Goal: Task Accomplishment & Management: Use online tool/utility

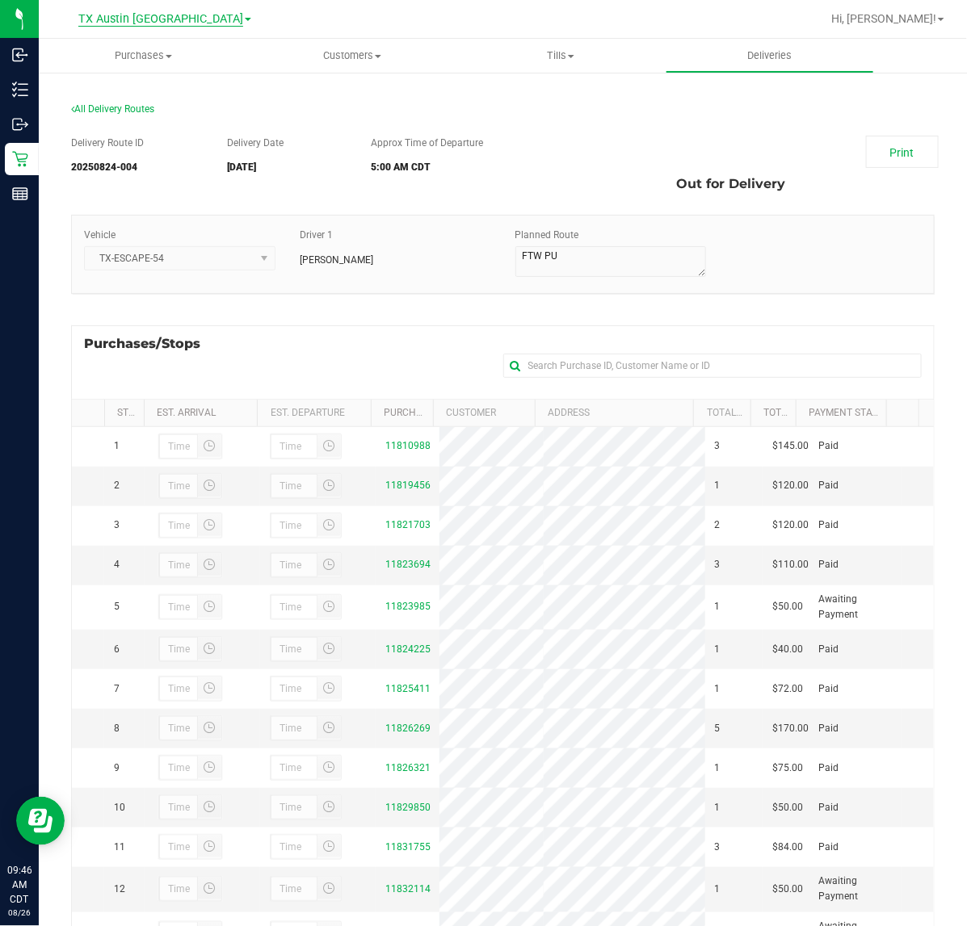
click at [148, 15] on span "TX Austin [GEOGRAPHIC_DATA]" at bounding box center [160, 19] width 165 height 15
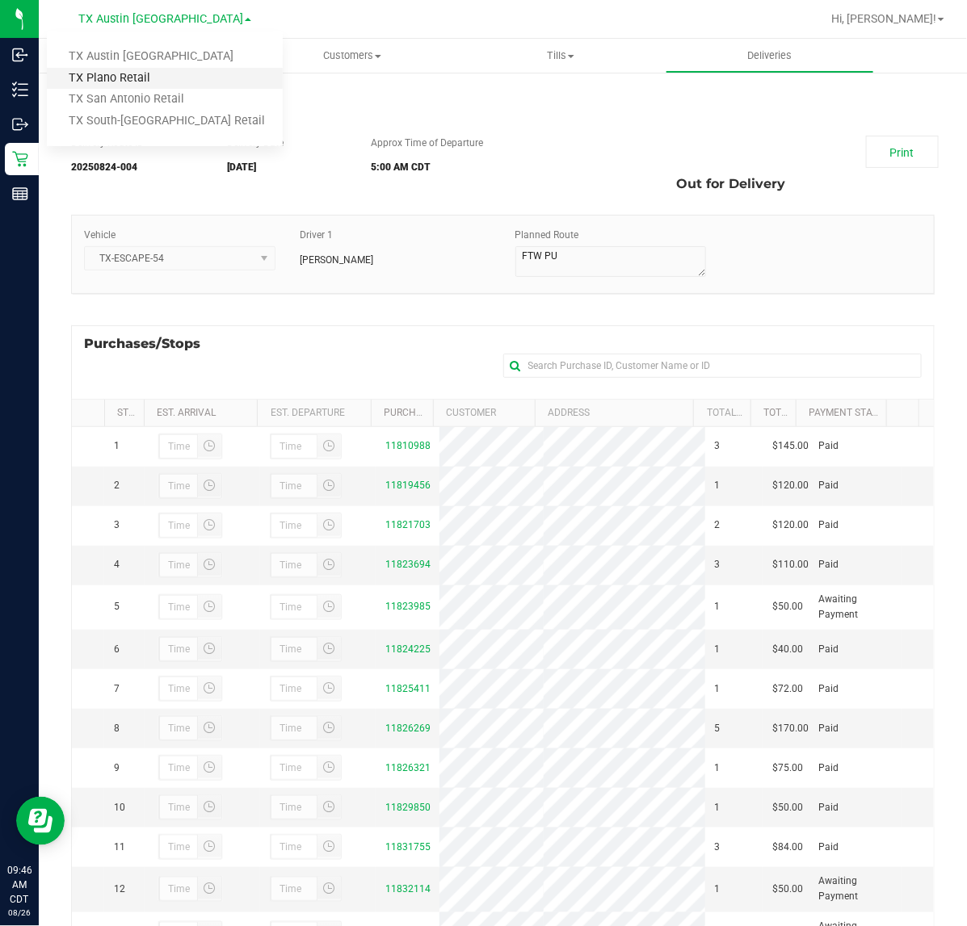
click at [119, 85] on link "TX Plano Retail" at bounding box center [165, 79] width 236 height 22
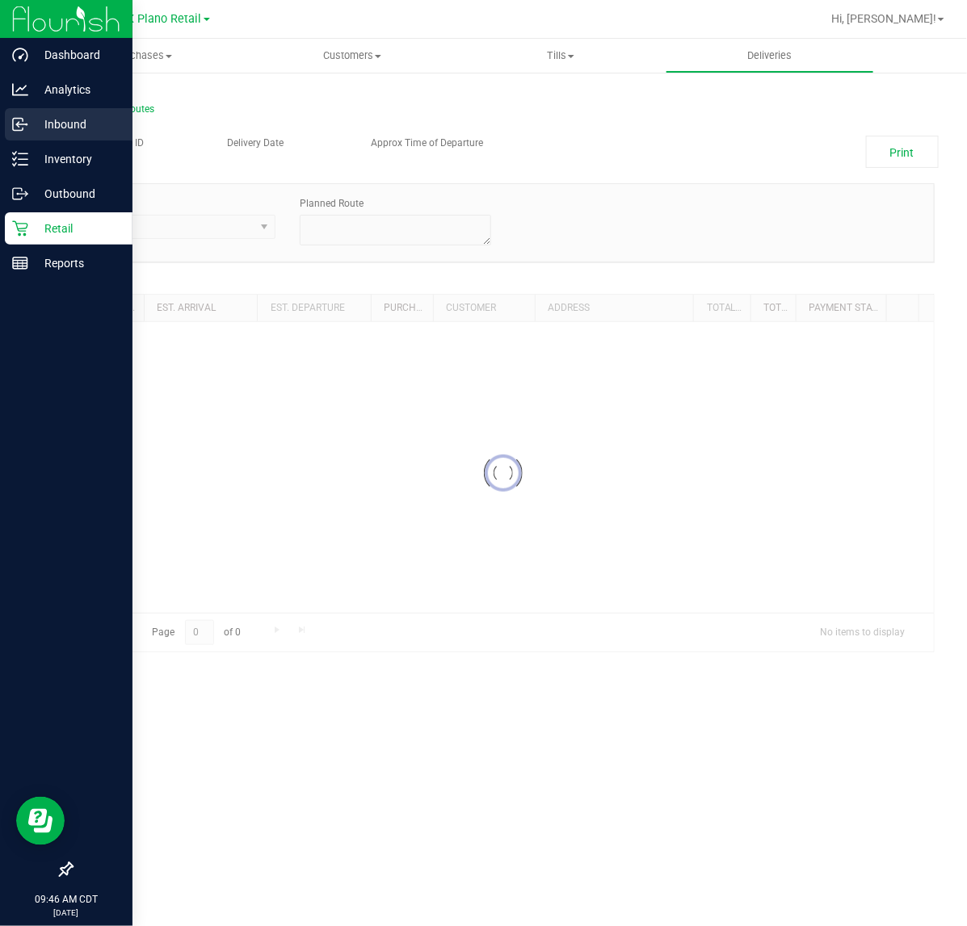
click at [24, 120] on icon at bounding box center [20, 124] width 16 height 16
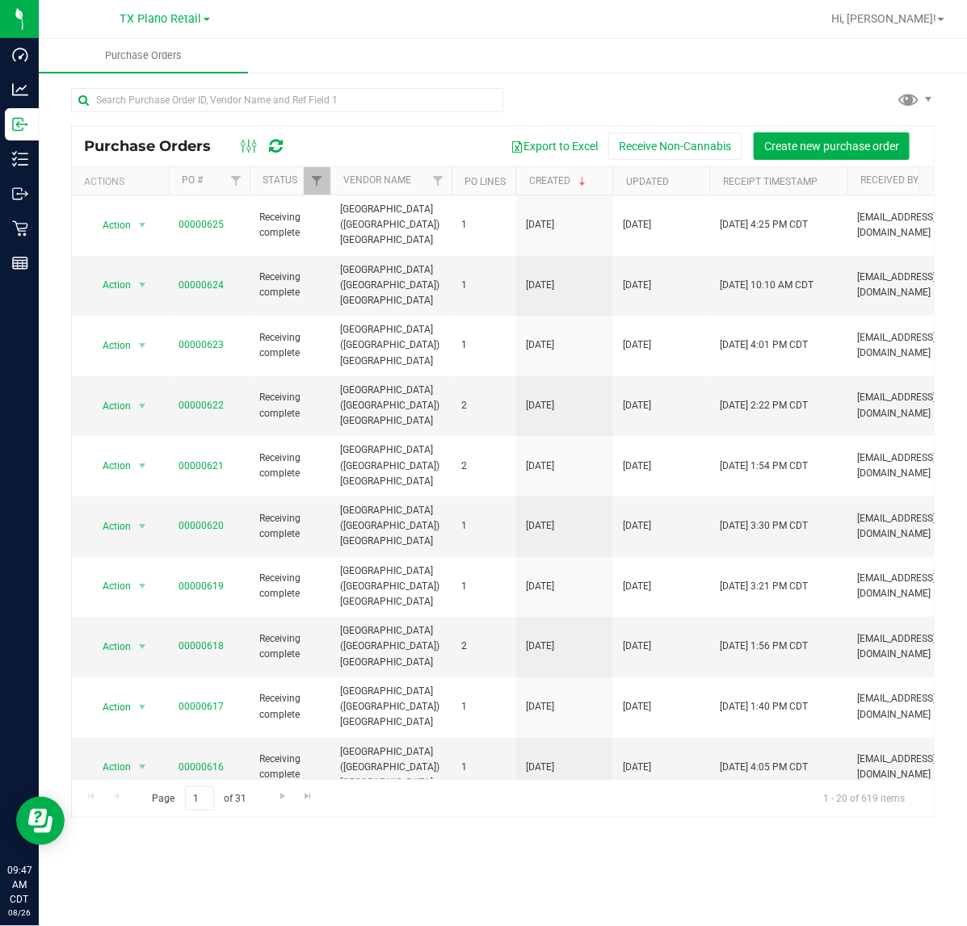
click at [277, 150] on icon at bounding box center [277, 146] width 14 height 16
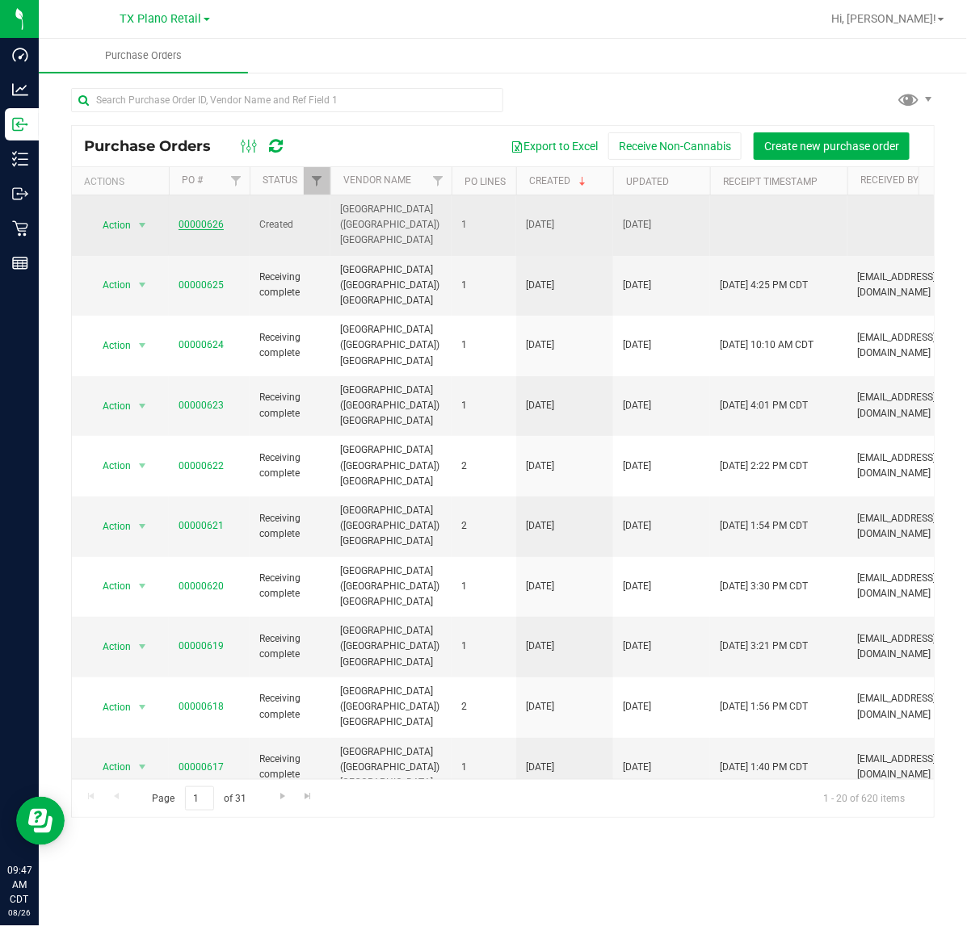
click at [195, 219] on link "00000626" at bounding box center [201, 224] width 45 height 11
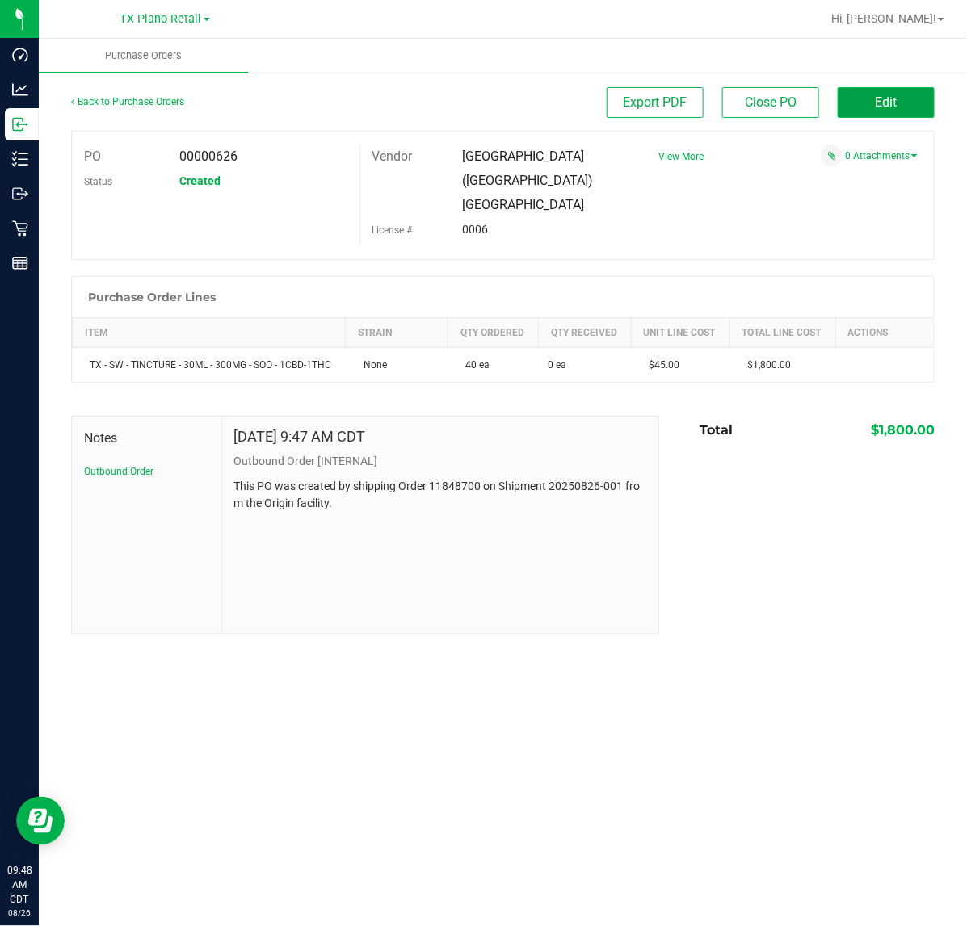
click at [844, 99] on button "Edit" at bounding box center [886, 102] width 97 height 31
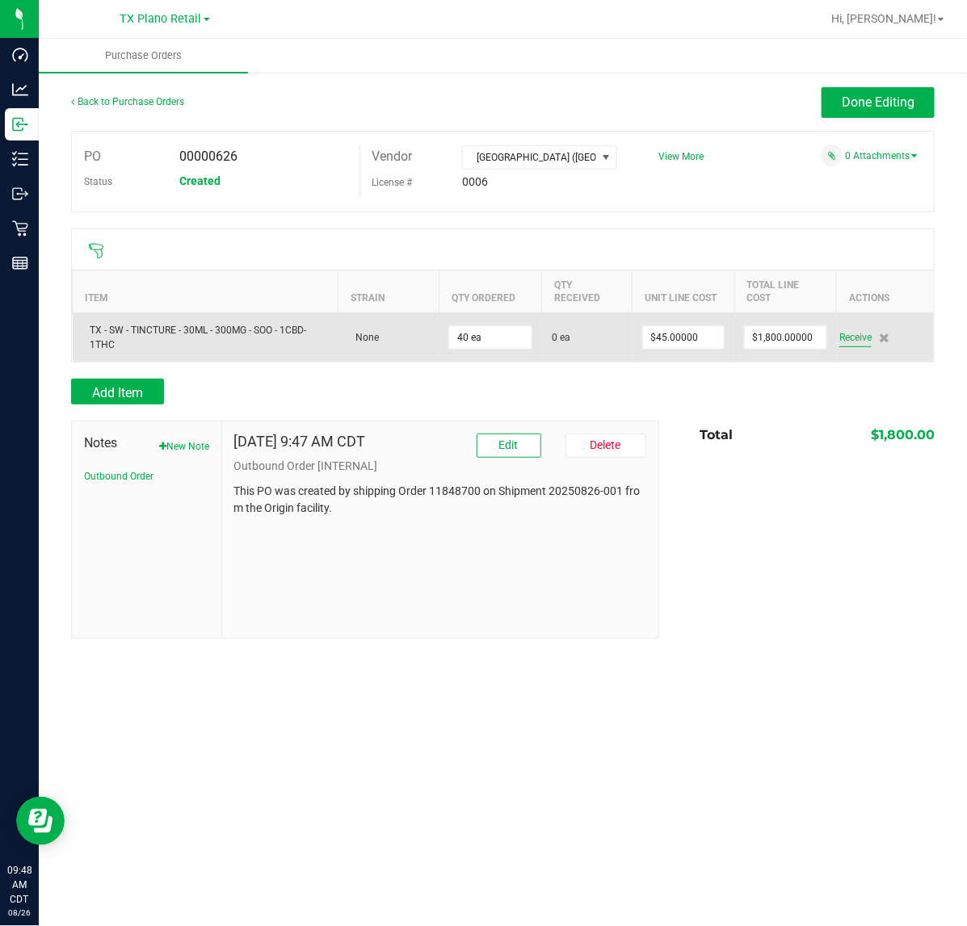
click at [855, 337] on span "Receive" at bounding box center [855, 337] width 32 height 19
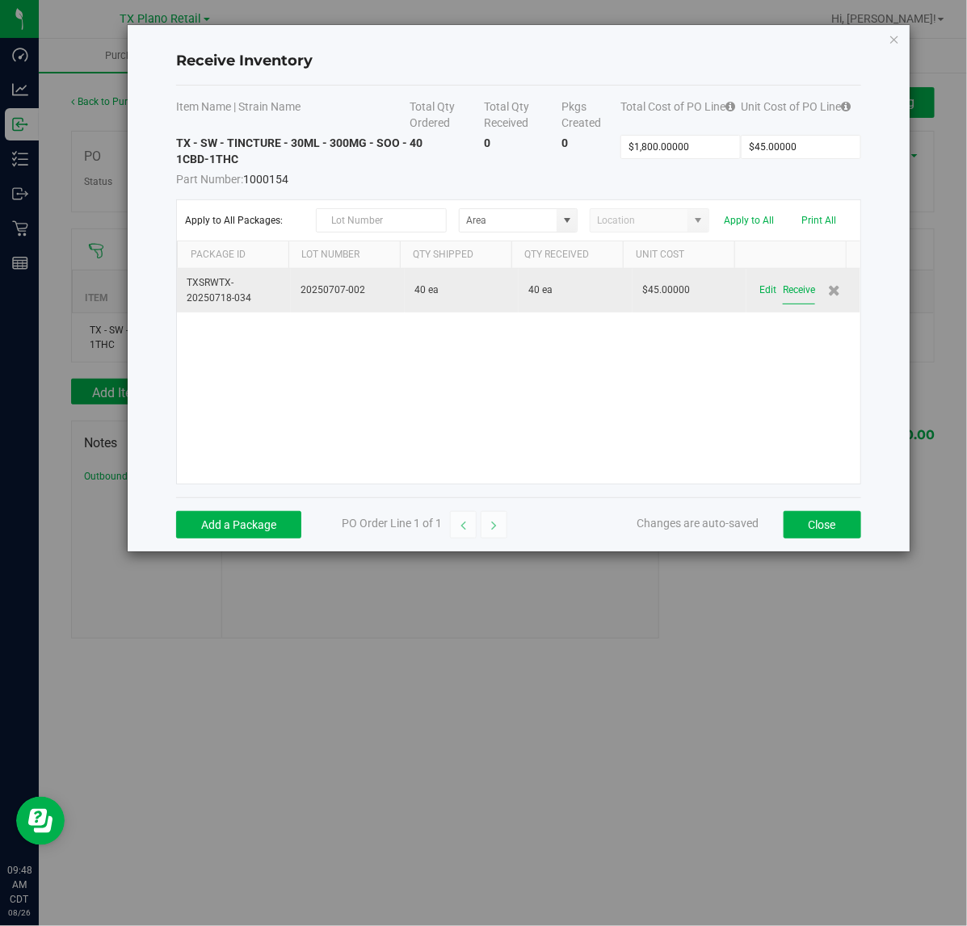
click at [798, 295] on button "Receive" at bounding box center [799, 290] width 32 height 28
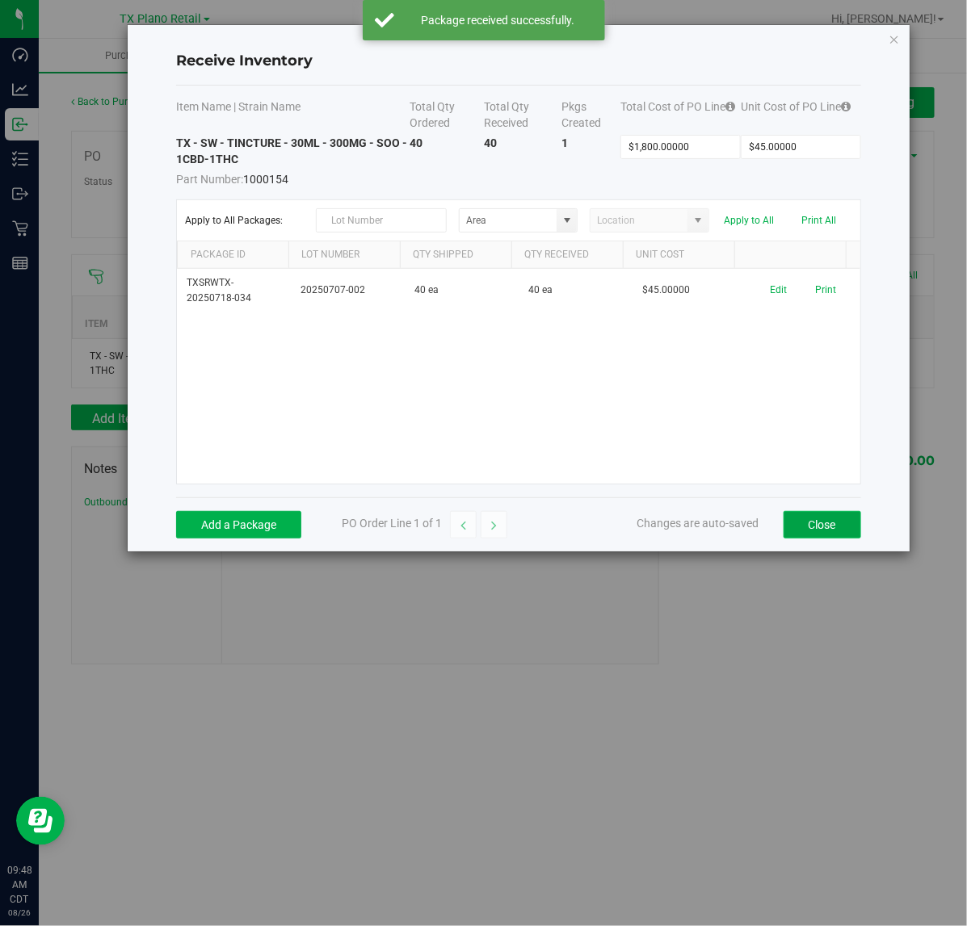
click at [828, 519] on button "Close" at bounding box center [822, 524] width 78 height 27
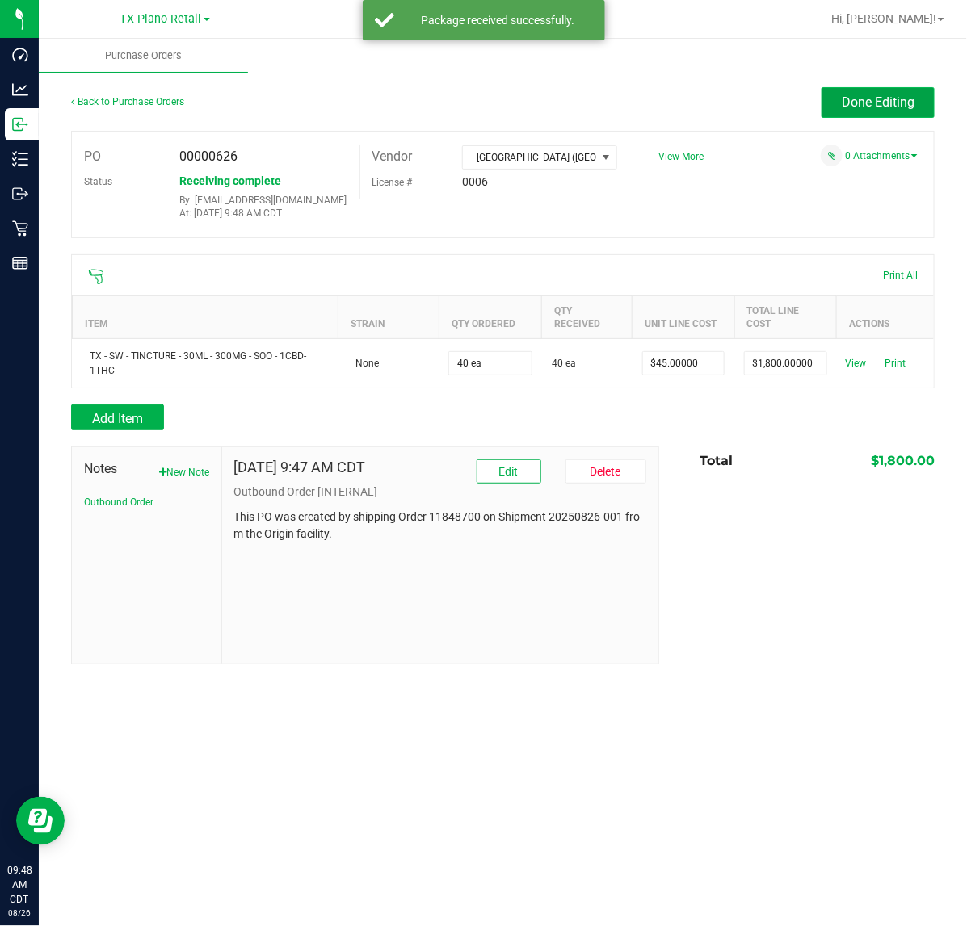
click at [897, 95] on span "Done Editing" at bounding box center [878, 102] width 73 height 15
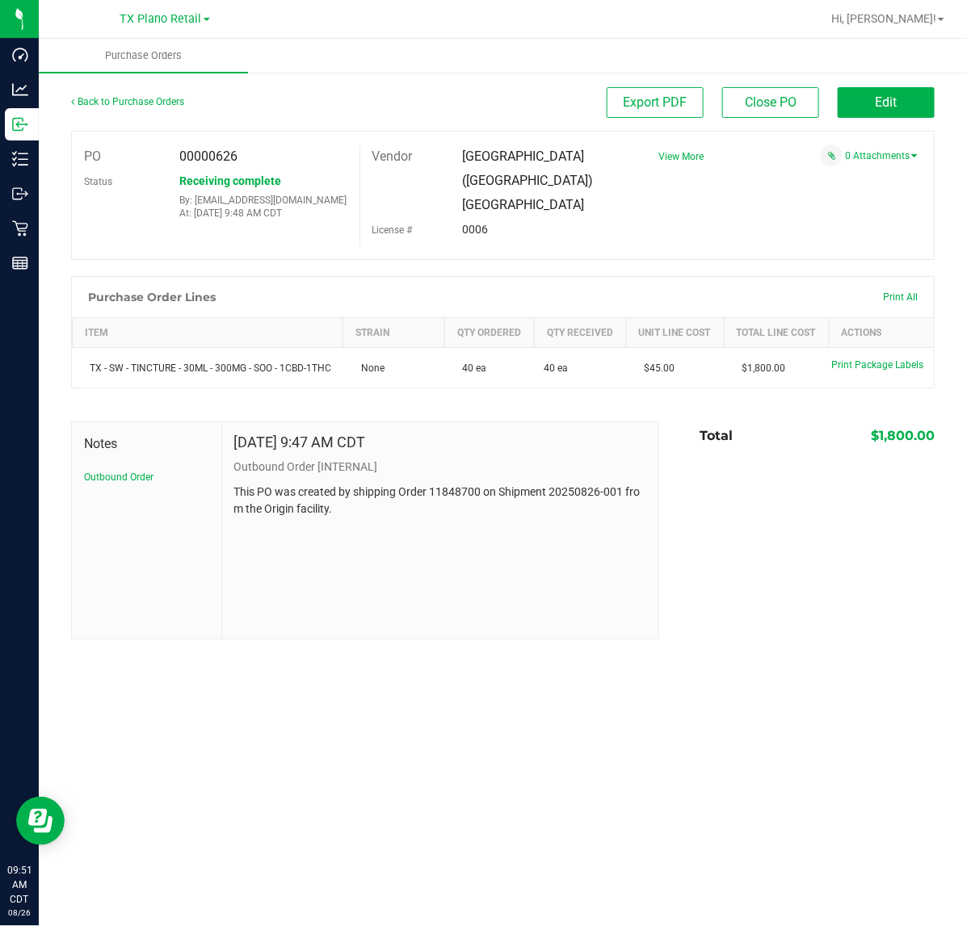
click at [604, 49] on ul "Purchase Orders" at bounding box center [522, 56] width 967 height 35
click at [531, 222] on div "PO 00000626 Status Receiving complete By: lsherman@liveparallel.com At: Aug 26,…" at bounding box center [502, 195] width 863 height 129
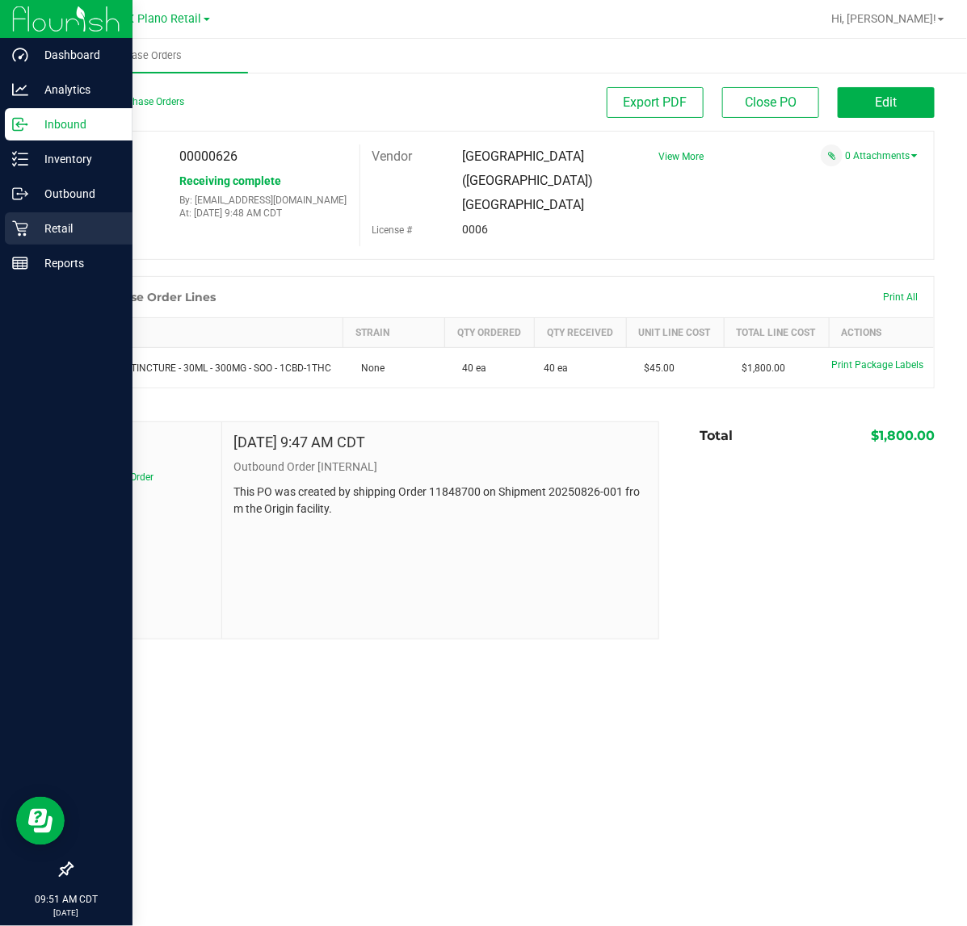
click at [37, 230] on p "Retail" at bounding box center [76, 228] width 97 height 19
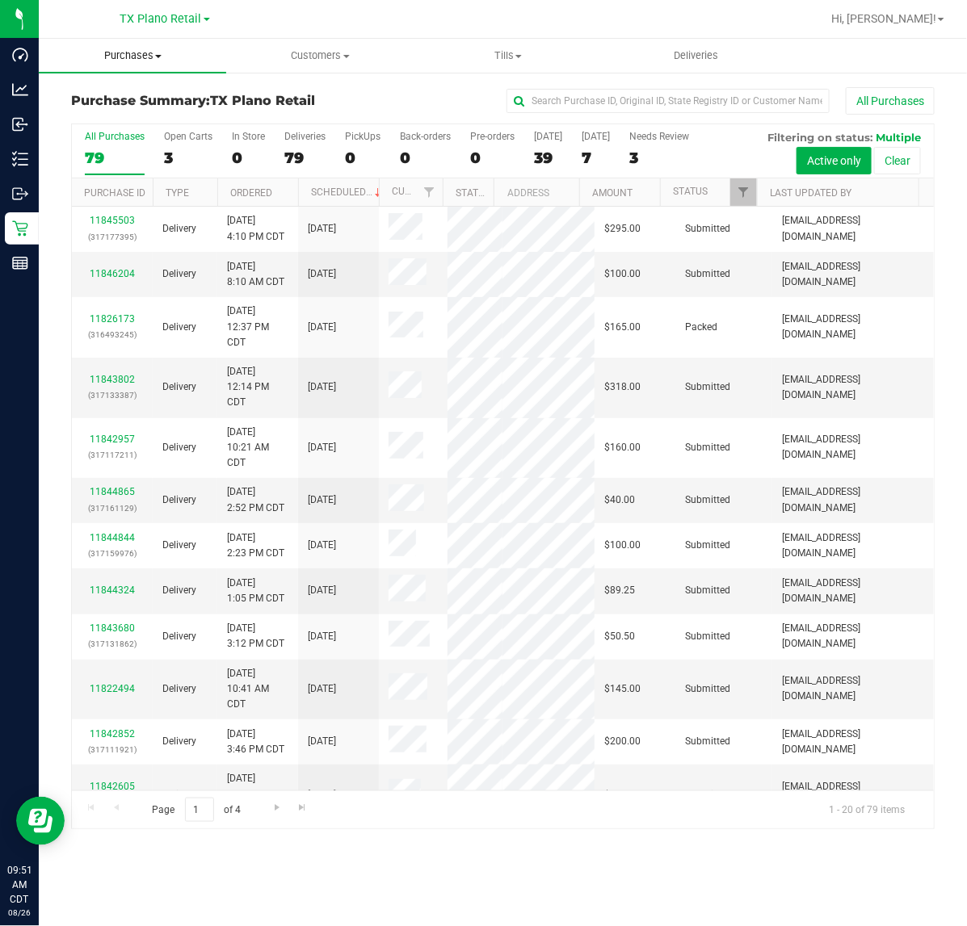
click at [115, 57] on span "Purchases" at bounding box center [132, 55] width 187 height 15
click at [121, 116] on span "Fulfillment" at bounding box center [89, 117] width 100 height 14
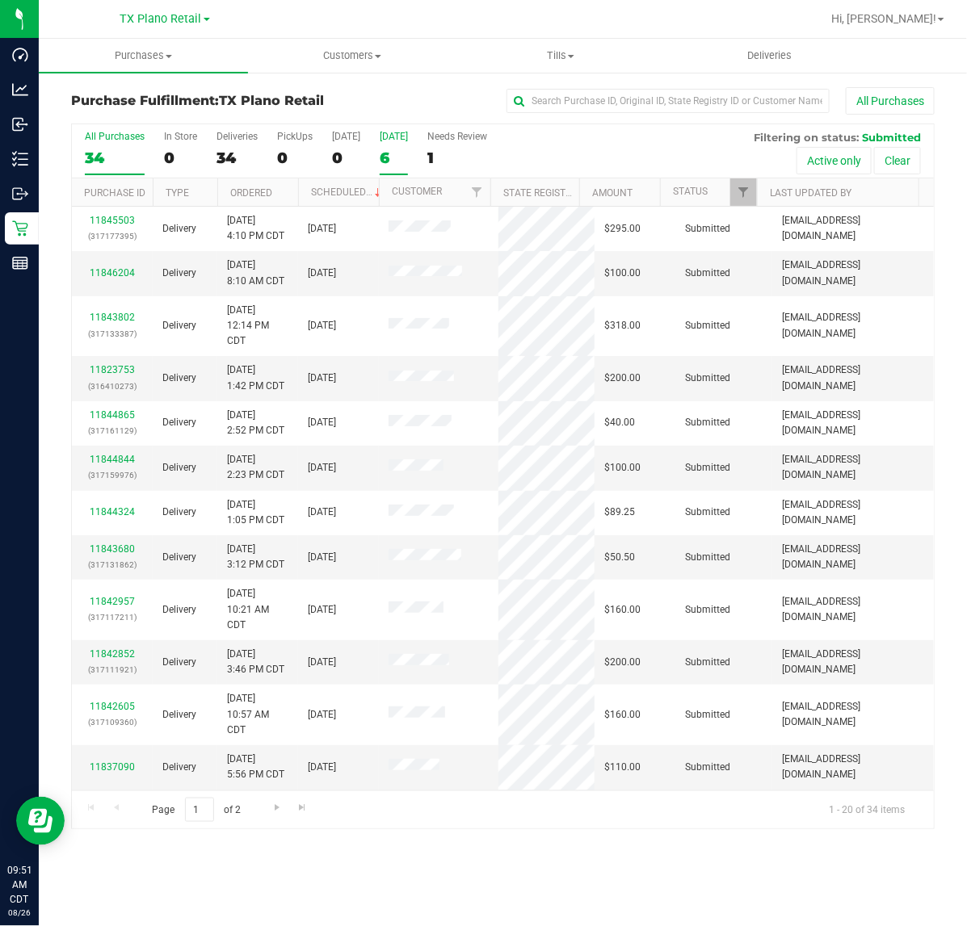
click at [381, 140] on div "Tomorrow" at bounding box center [394, 136] width 28 height 11
click at [0, 0] on input "Tomorrow 6" at bounding box center [0, 0] width 0 height 0
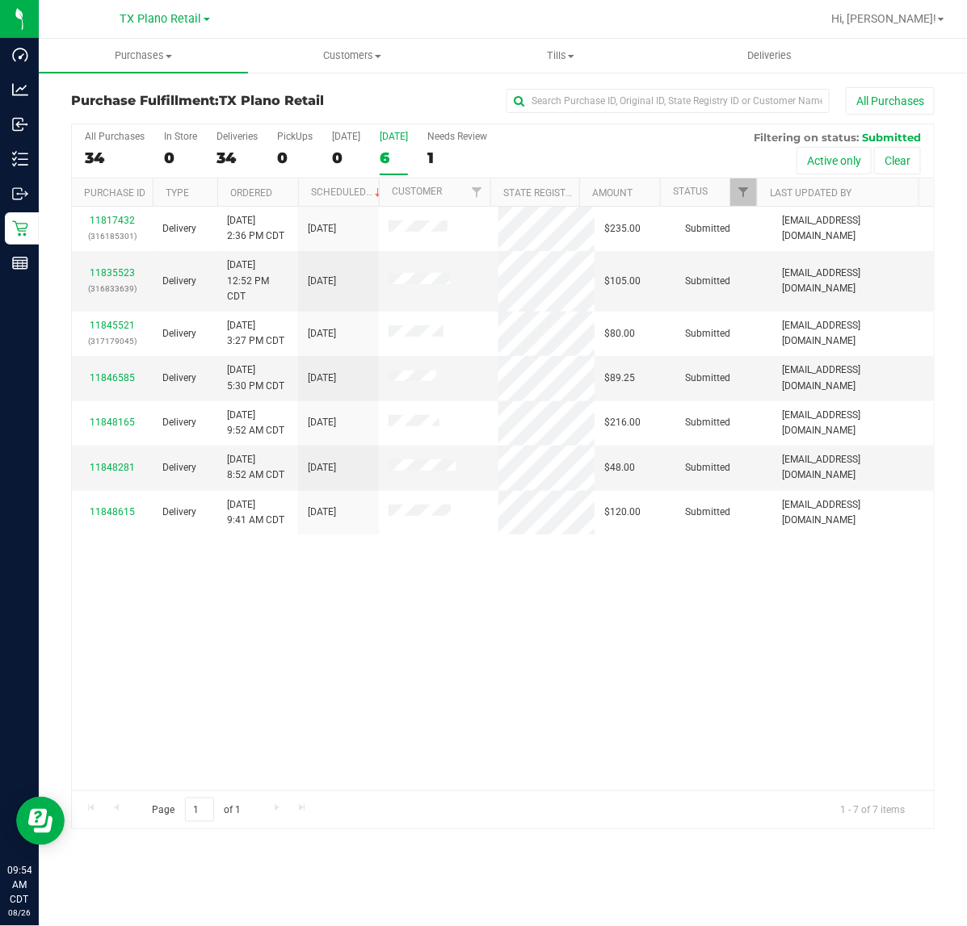
click at [708, 599] on div "11817432 (316185301) Delivery 8/22/2025 2:36 PM CDT 8/27/2025 $235.00 Submitted…" at bounding box center [503, 499] width 862 height 584
click at [354, 16] on div at bounding box center [554, 19] width 531 height 32
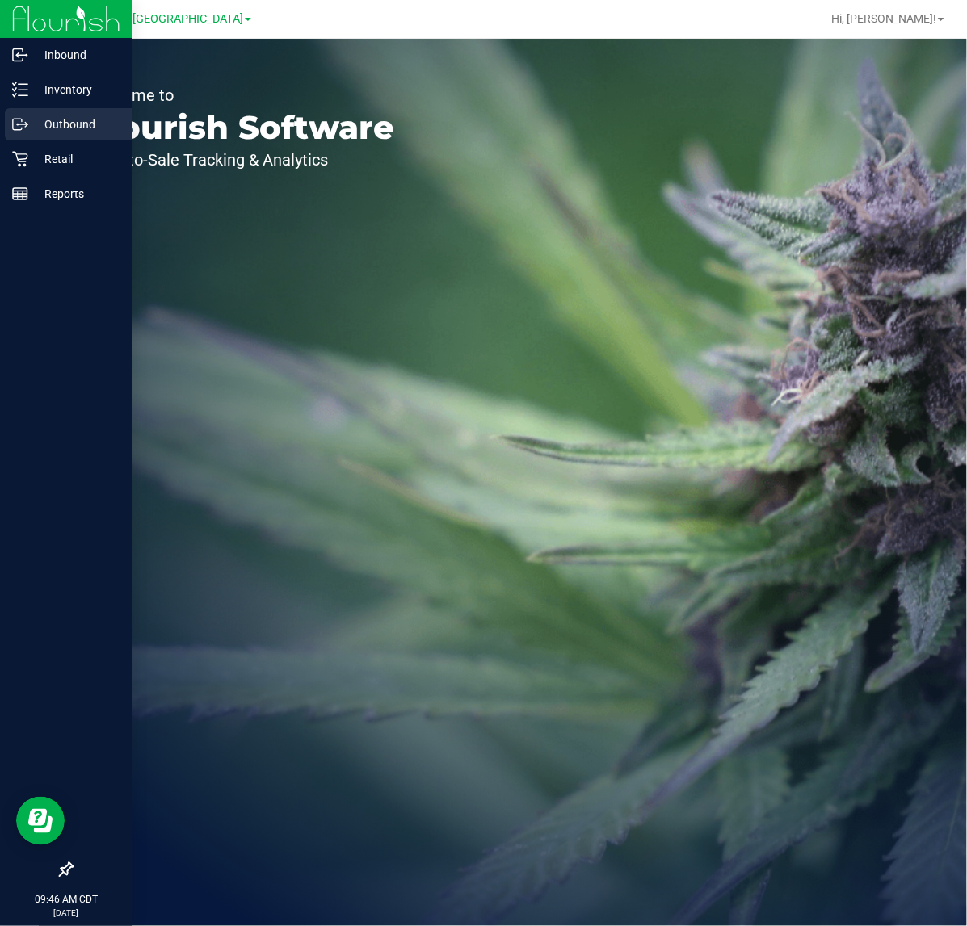
click at [21, 126] on icon at bounding box center [20, 124] width 16 height 16
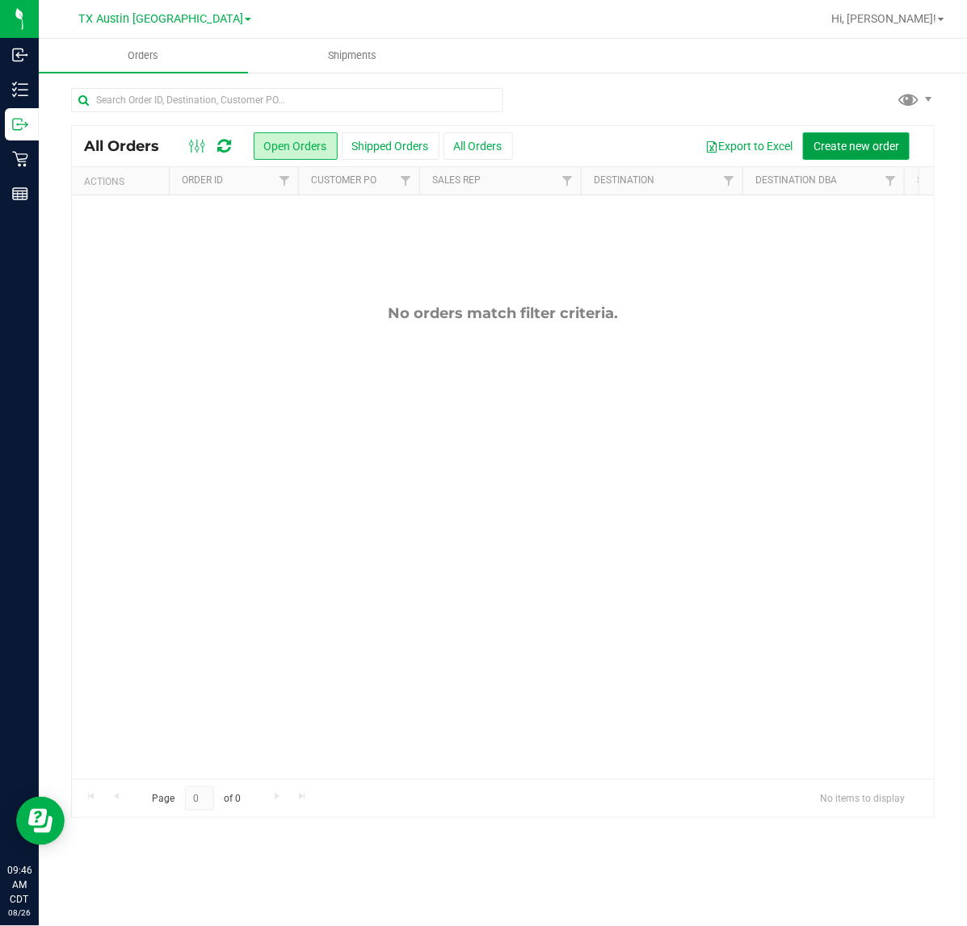
click at [830, 149] on span "Create new order" at bounding box center [856, 146] width 86 height 13
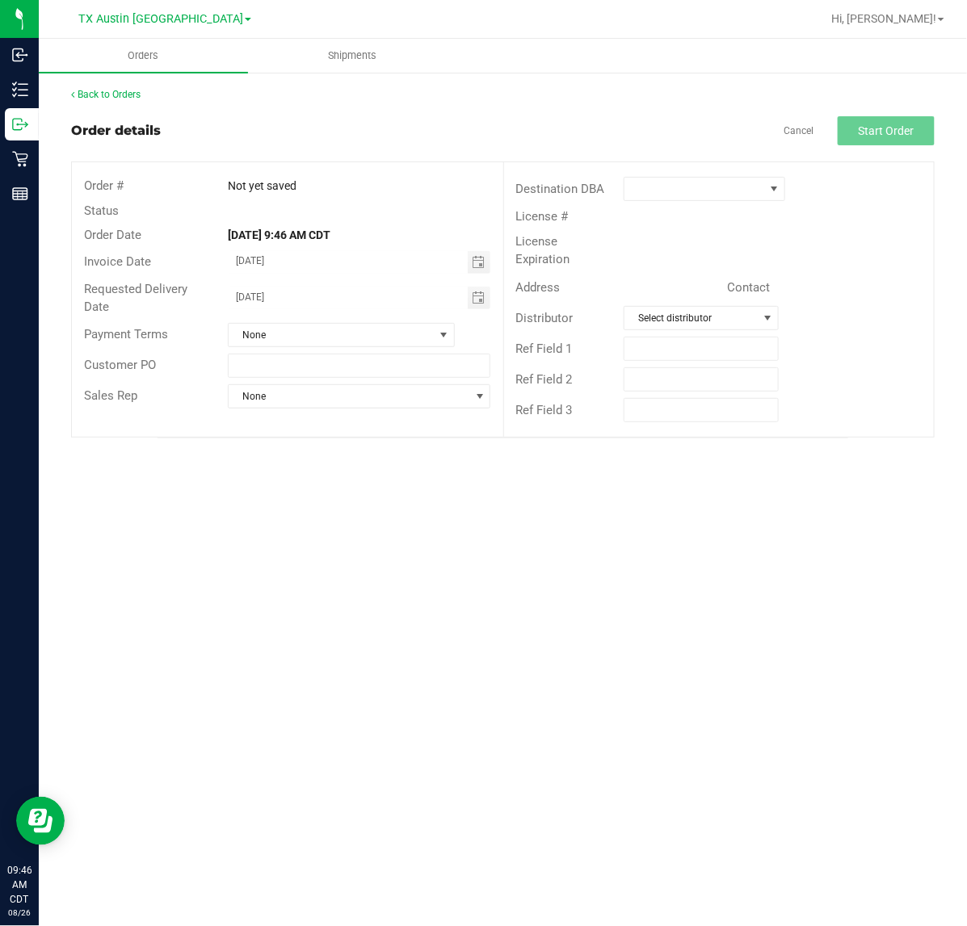
click at [475, 279] on div "Requested Delivery Date [DATE]" at bounding box center [287, 298] width 431 height 43
click at [473, 292] on span "Toggle calendar" at bounding box center [478, 298] width 13 height 13
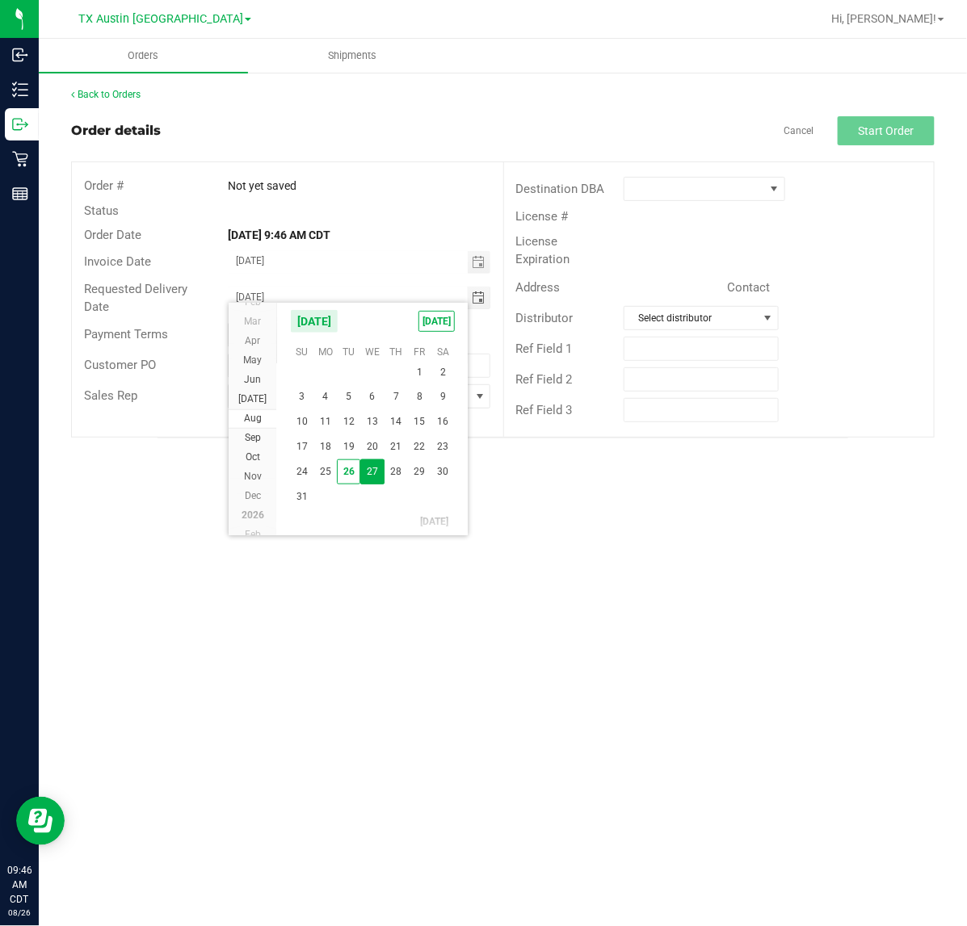
click at [457, 321] on kendo-calendar-header "[DATE] [DATE]" at bounding box center [372, 321] width 191 height 37
click at [440, 321] on span "[DATE]" at bounding box center [436, 321] width 36 height 21
type input "[DATE]"
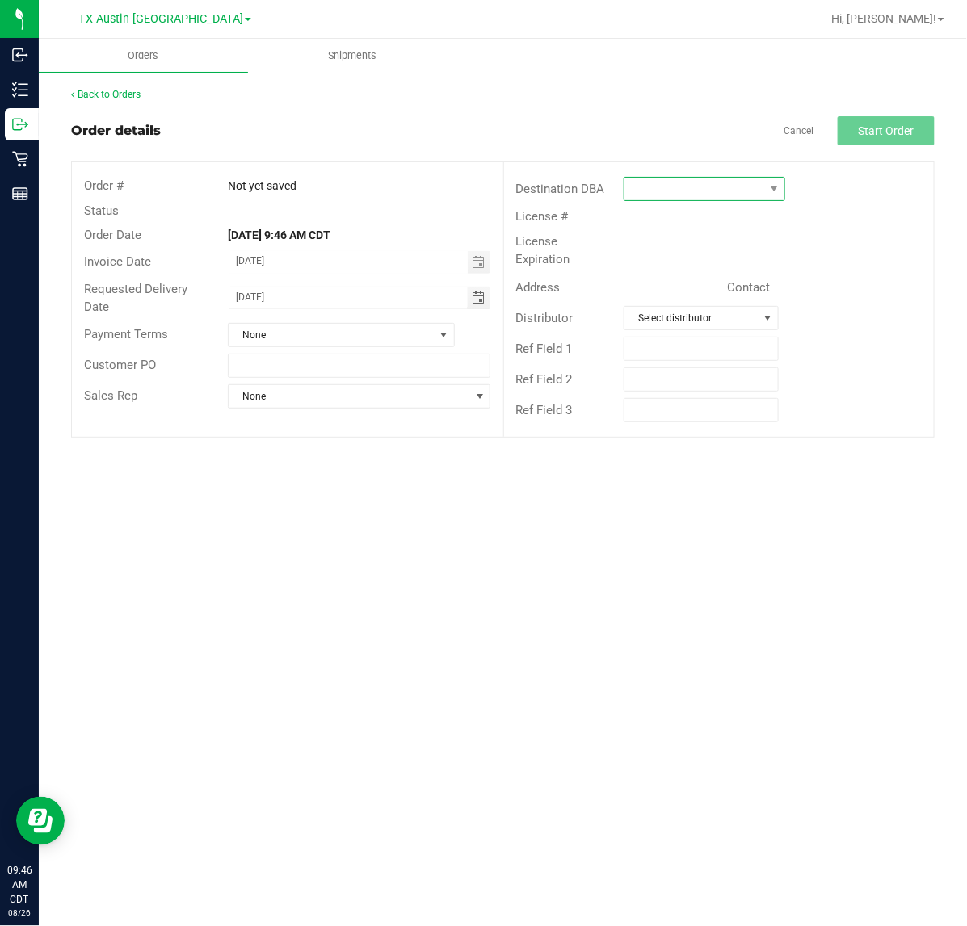
click at [757, 191] on span at bounding box center [694, 189] width 141 height 23
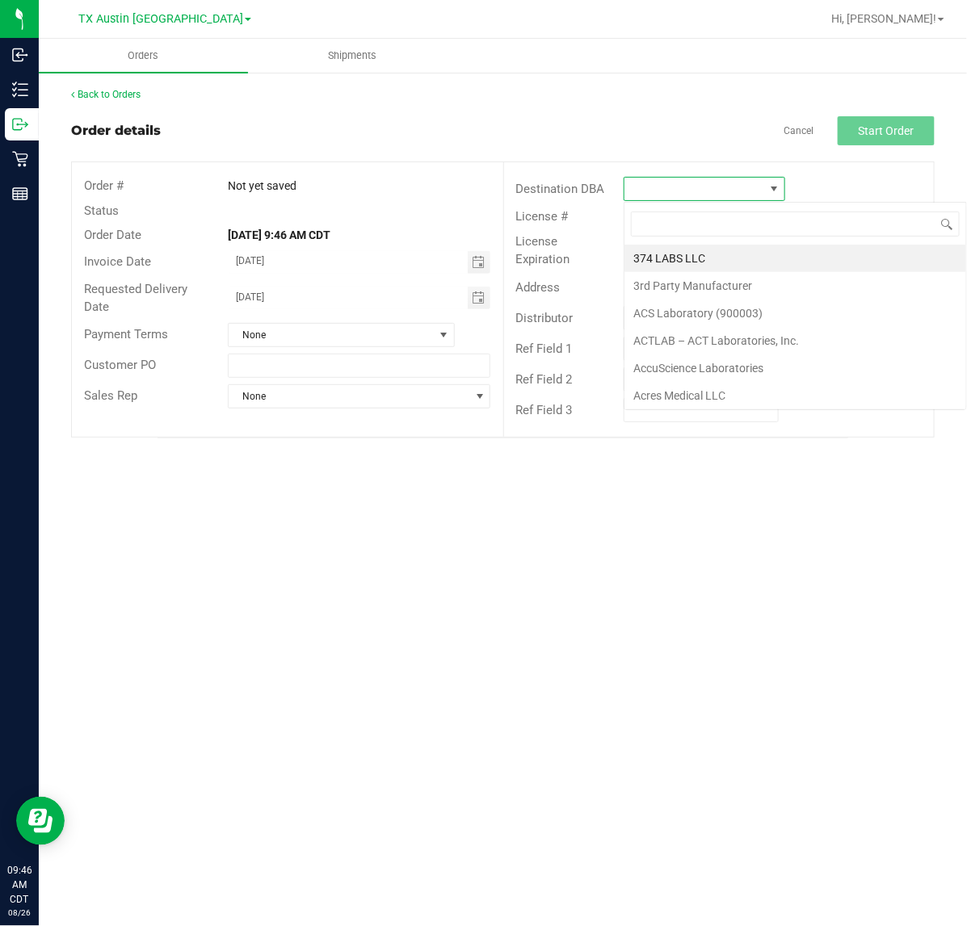
scroll to position [25, 162]
type input "tx"
click at [700, 252] on li "TX Plano Retail" at bounding box center [728, 258] width 208 height 27
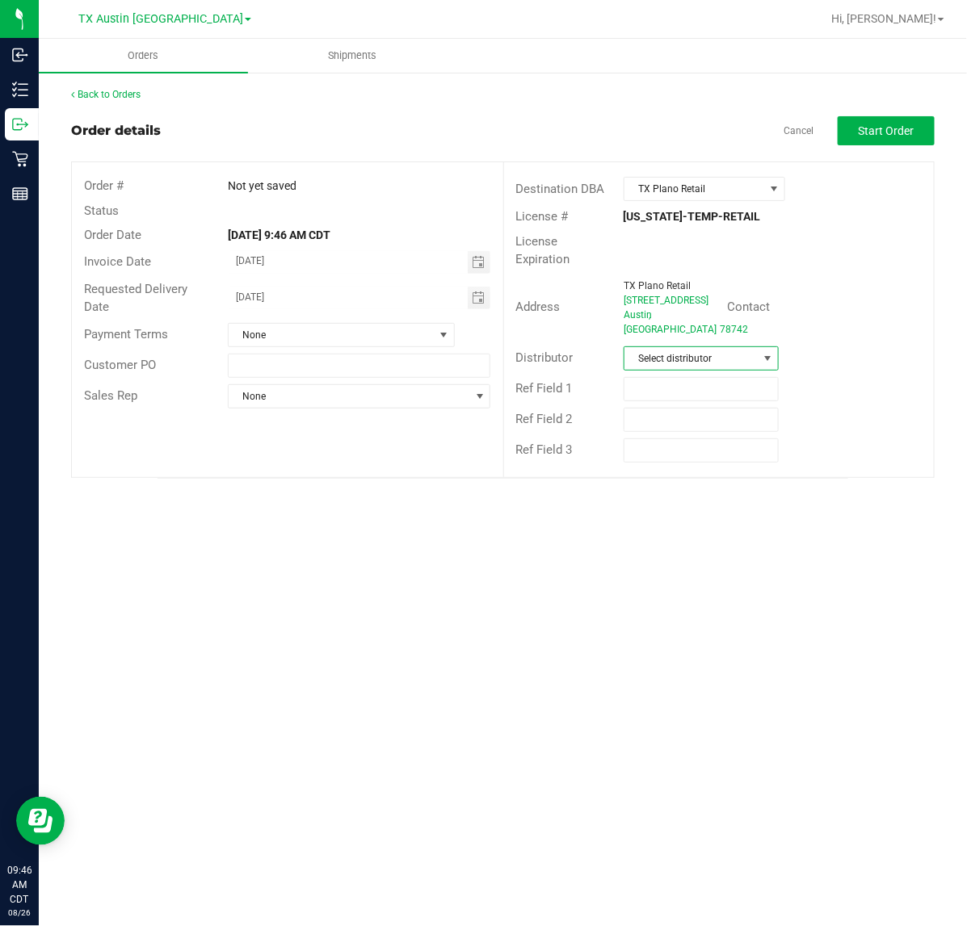
click at [767, 352] on span at bounding box center [767, 358] width 13 height 13
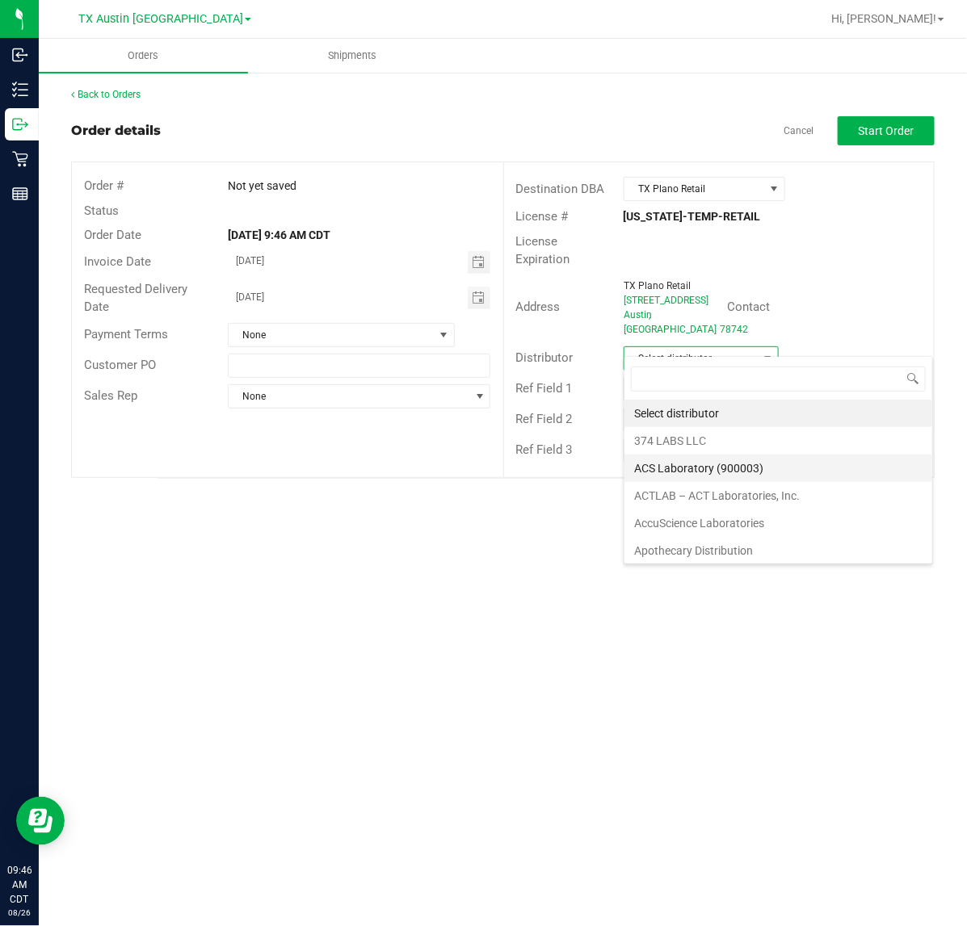
scroll to position [101, 0]
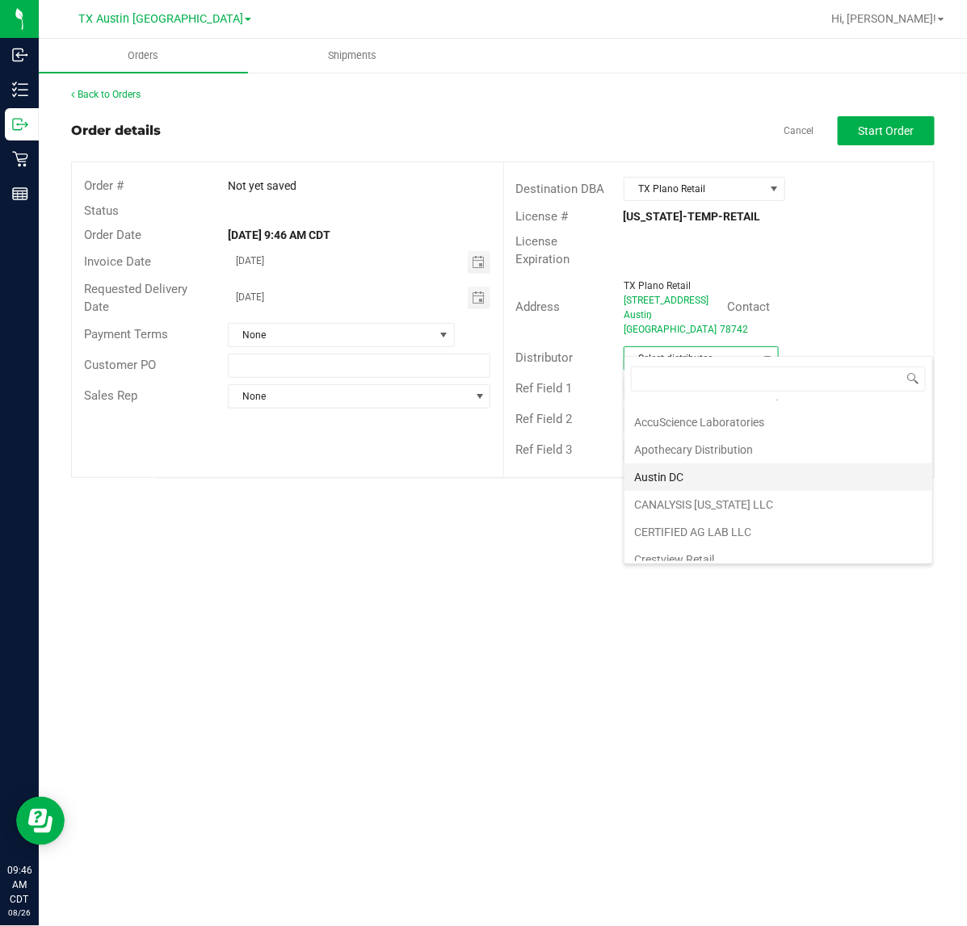
click at [745, 479] on li "Austin DC" at bounding box center [778, 477] width 308 height 27
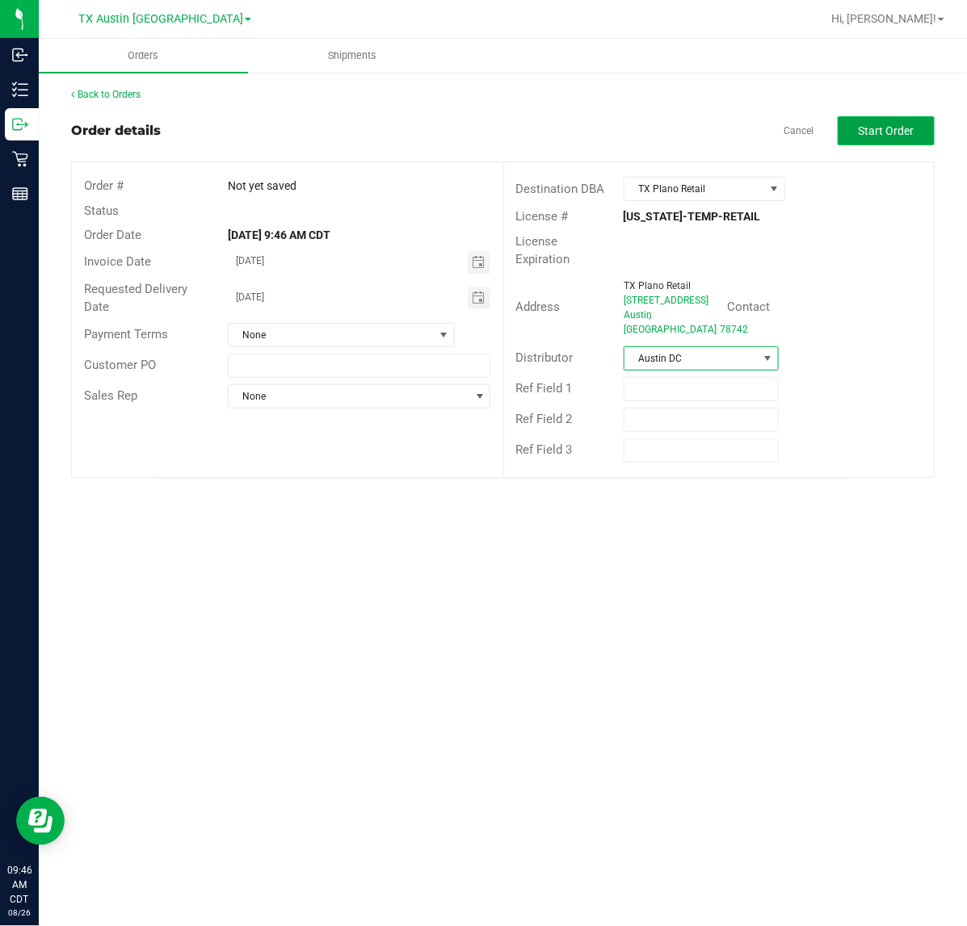
click at [864, 124] on span "Start Order" at bounding box center [887, 130] width 56 height 13
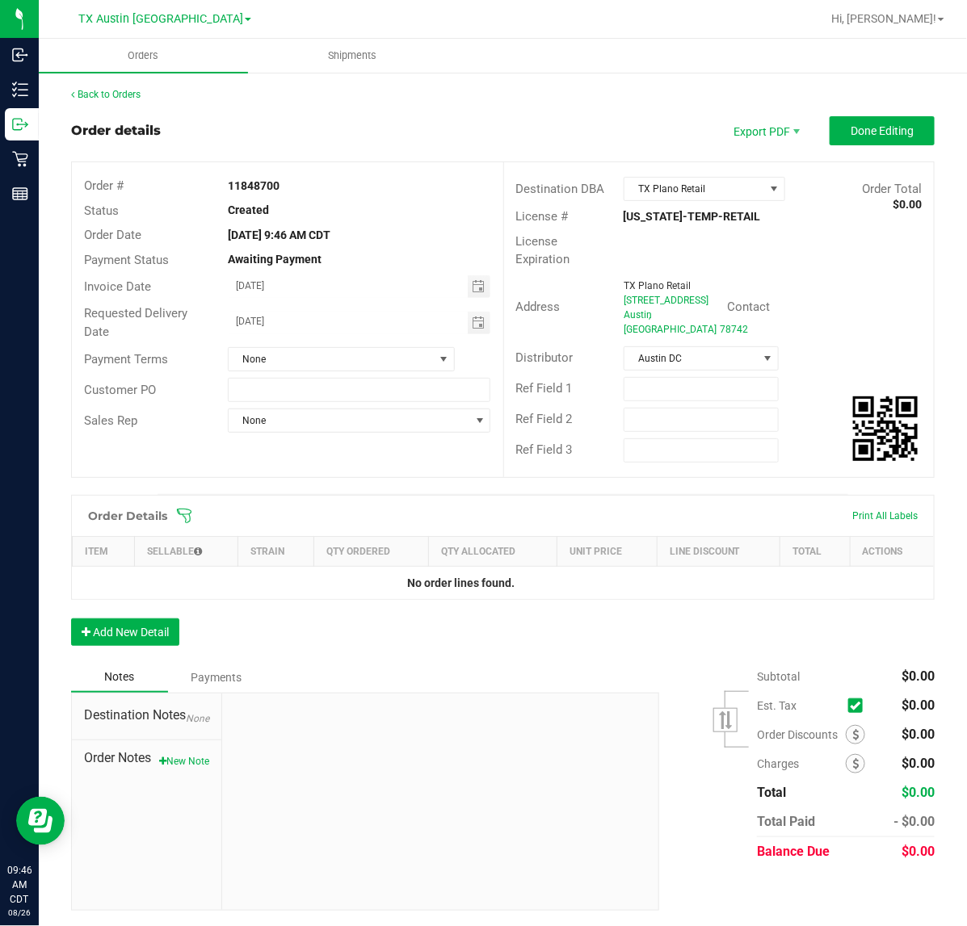
click at [198, 508] on span at bounding box center [607, 516] width 863 height 16
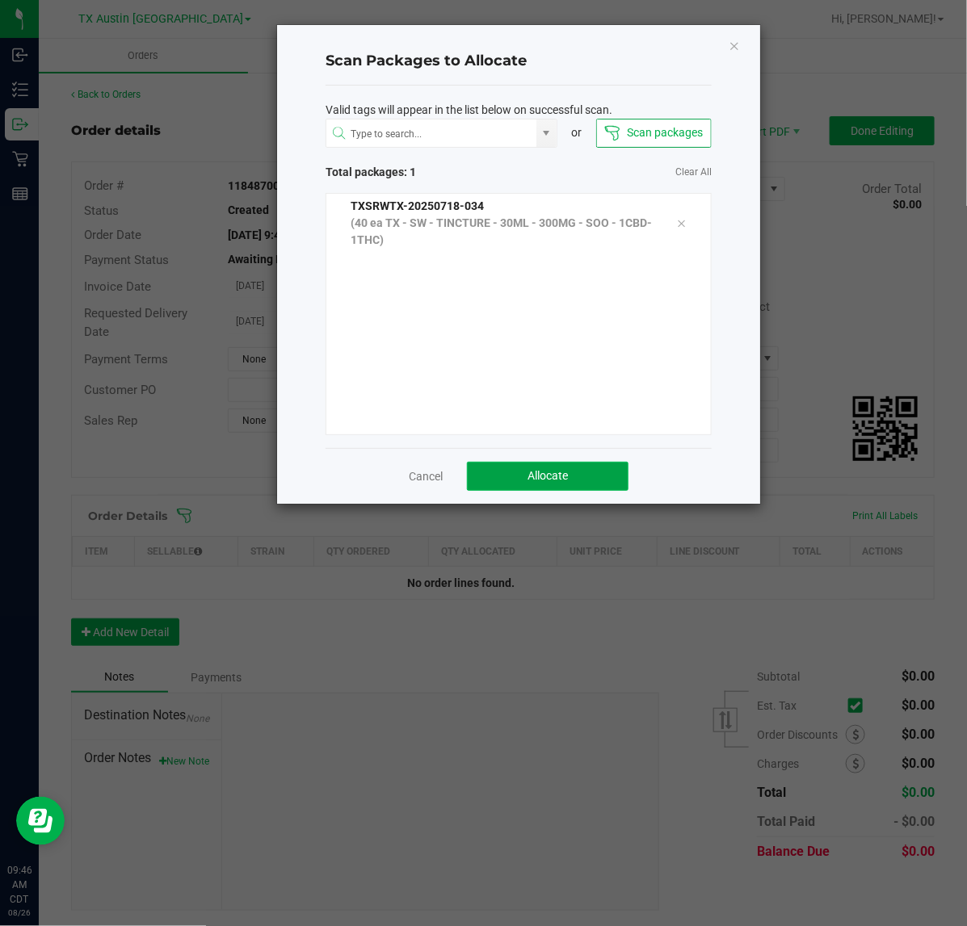
click at [607, 473] on button "Allocate" at bounding box center [548, 476] width 162 height 29
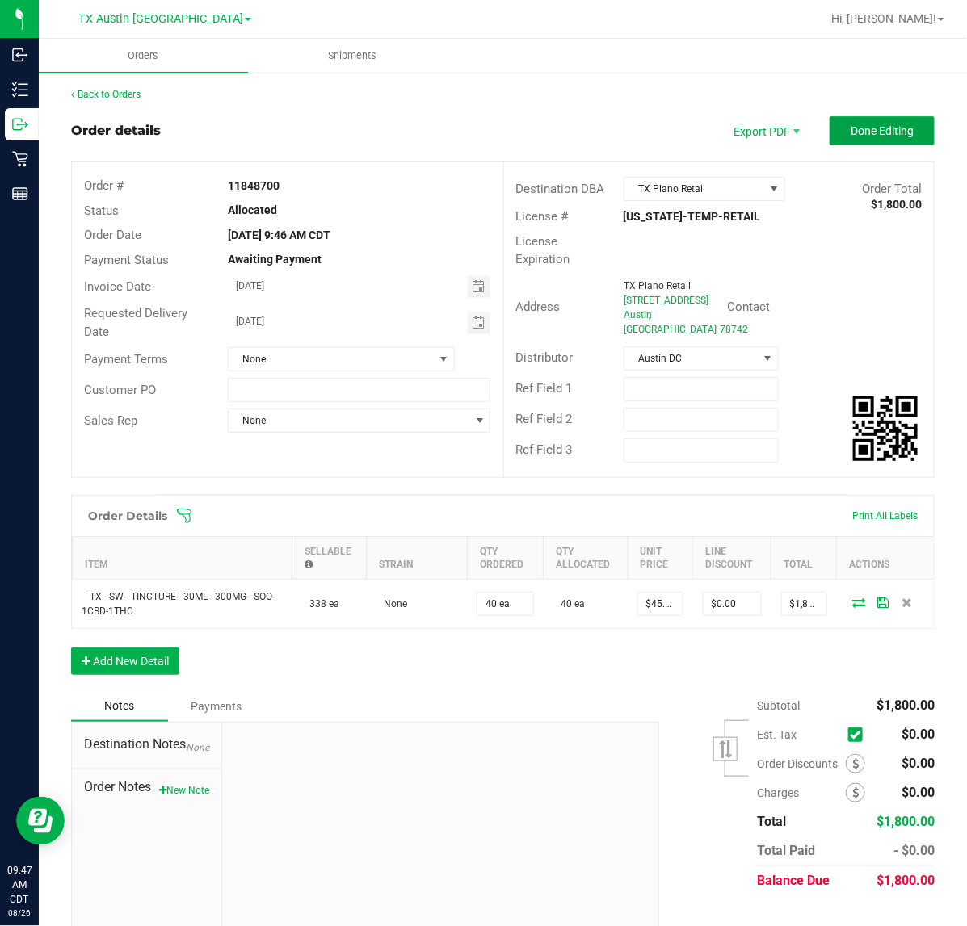
click at [905, 124] on button "Done Editing" at bounding box center [882, 130] width 105 height 29
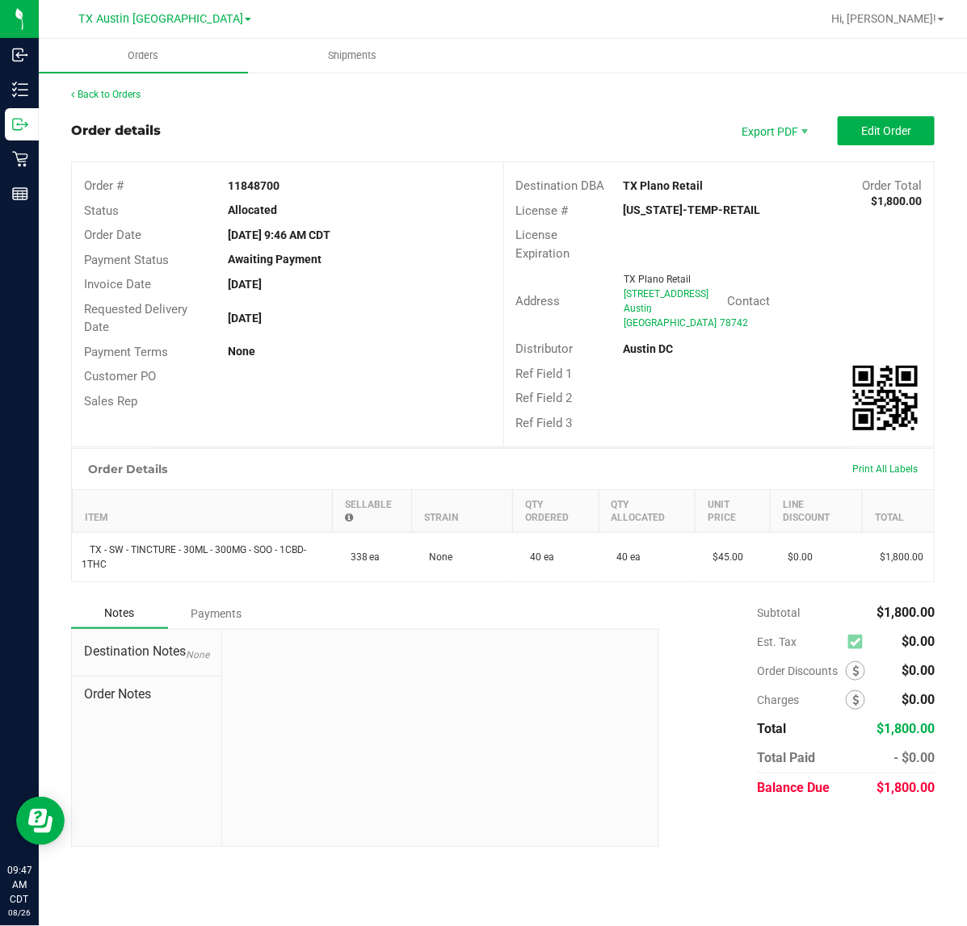
click at [136, 99] on div "Back to Orders" at bounding box center [502, 94] width 863 height 15
click at [121, 95] on link "Back to Orders" at bounding box center [105, 94] width 69 height 11
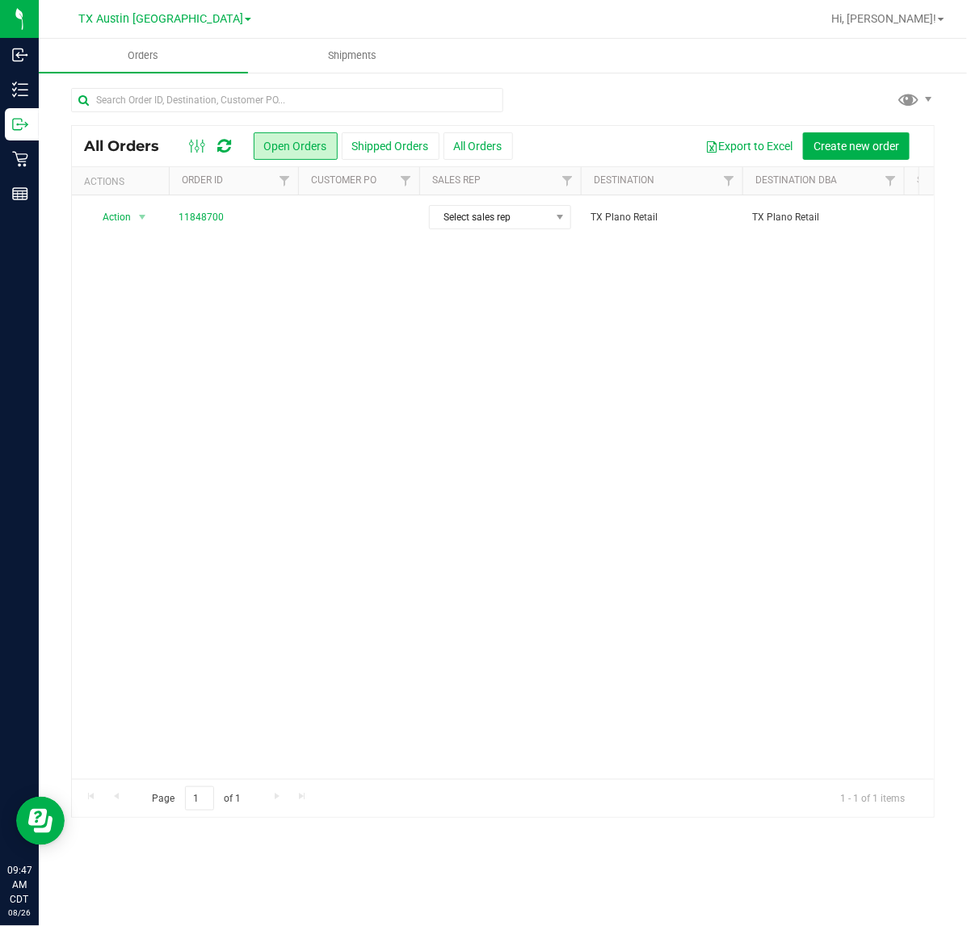
click at [280, 208] on td "11848700" at bounding box center [233, 217] width 129 height 44
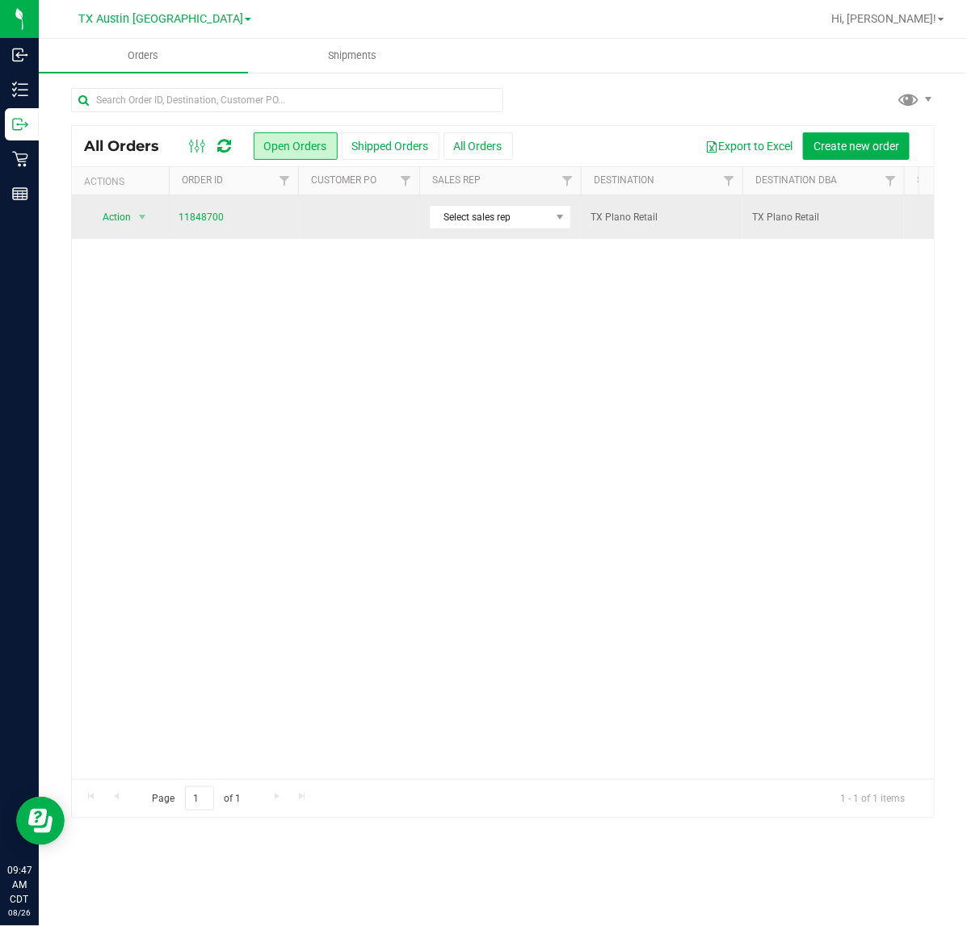
click at [385, 224] on td at bounding box center [358, 217] width 121 height 44
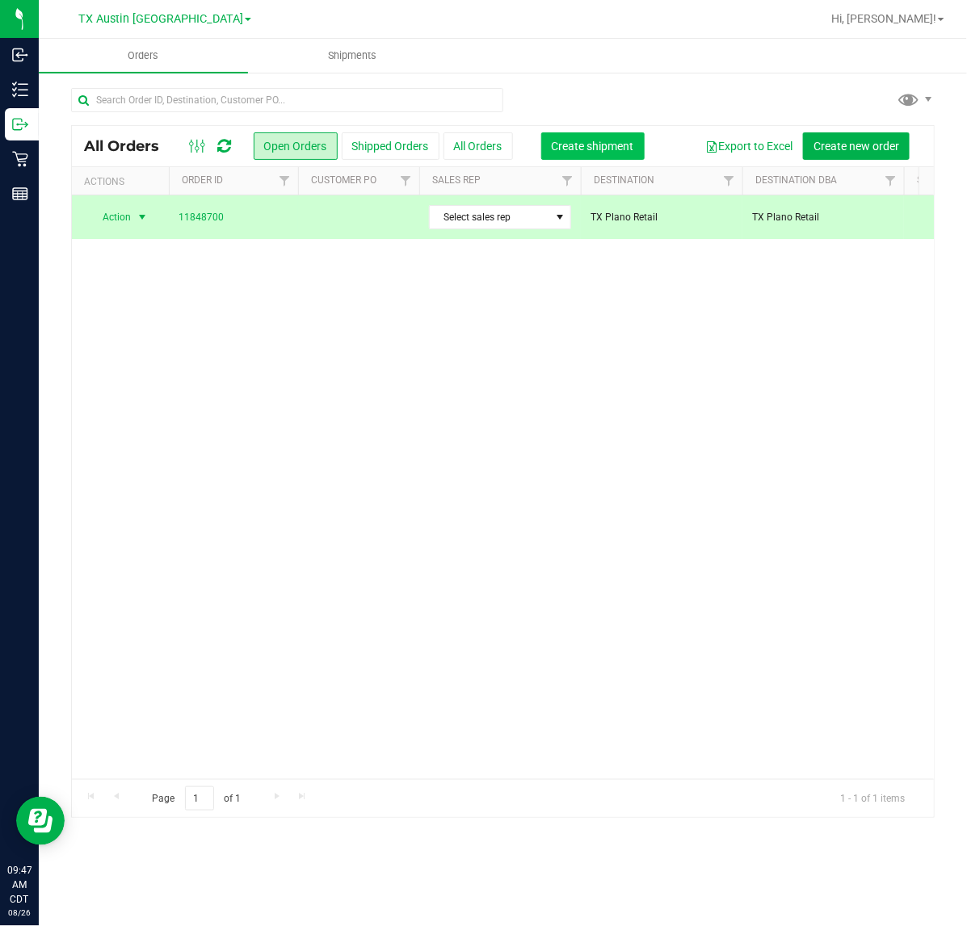
click at [591, 146] on span "Create shipment" at bounding box center [593, 146] width 82 height 13
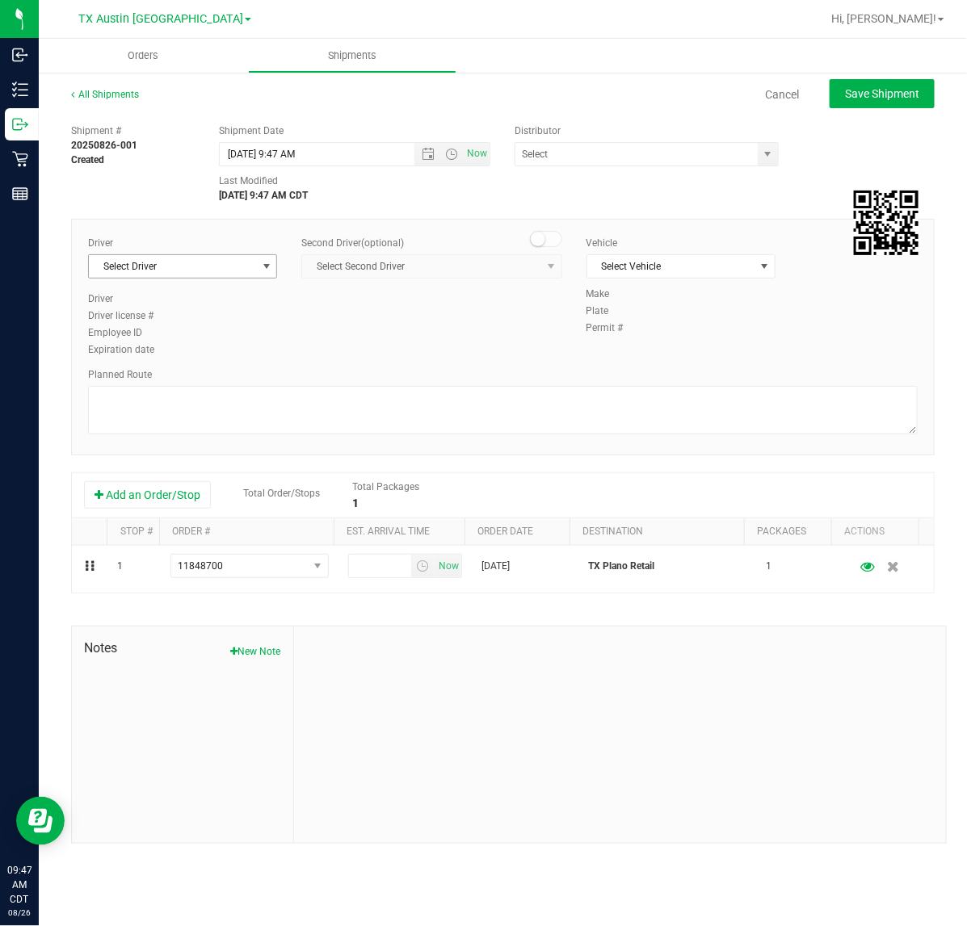
click at [188, 257] on span "Select Driver" at bounding box center [172, 266] width 167 height 23
click at [212, 334] on li "[PERSON_NAME]" at bounding box center [182, 334] width 187 height 24
type input "sherm"
click at [479, 154] on span "Now" at bounding box center [477, 153] width 27 height 23
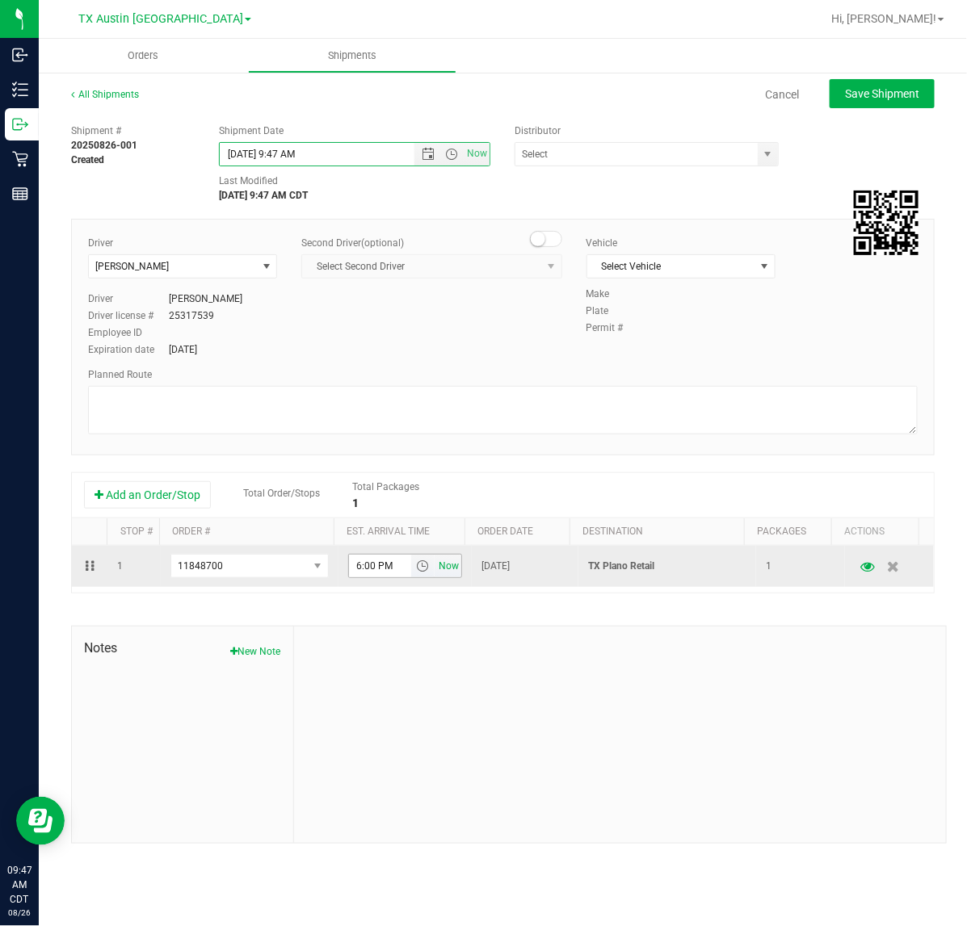
click at [447, 574] on span "Now" at bounding box center [448, 566] width 27 height 23
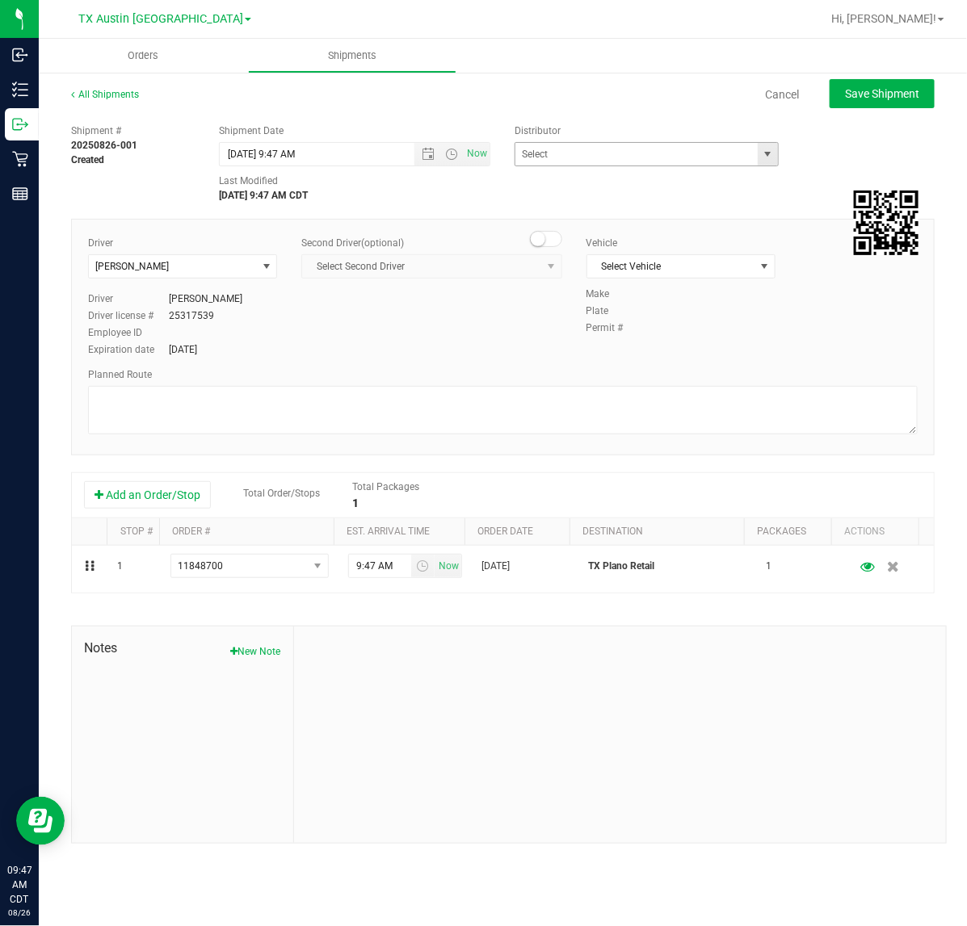
click at [758, 159] on span "select" at bounding box center [768, 154] width 20 height 23
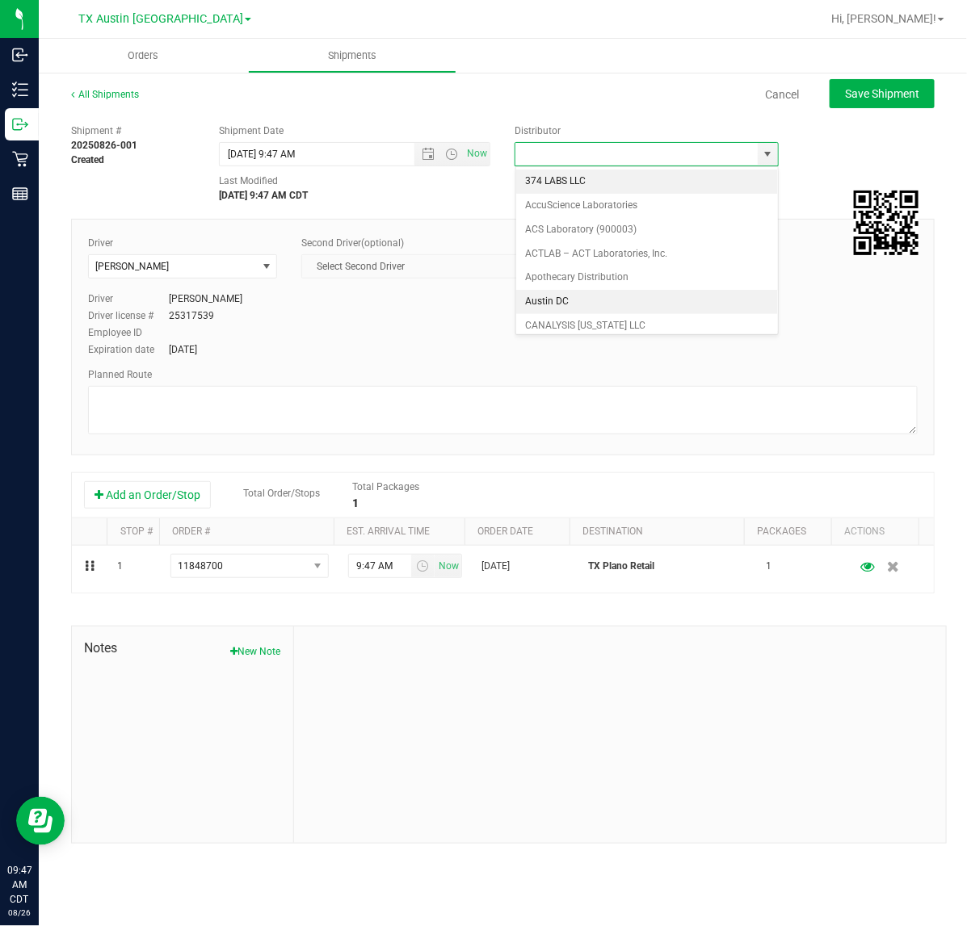
click at [662, 300] on li "Austin DC" at bounding box center [647, 302] width 262 height 24
type input "Austin DC"
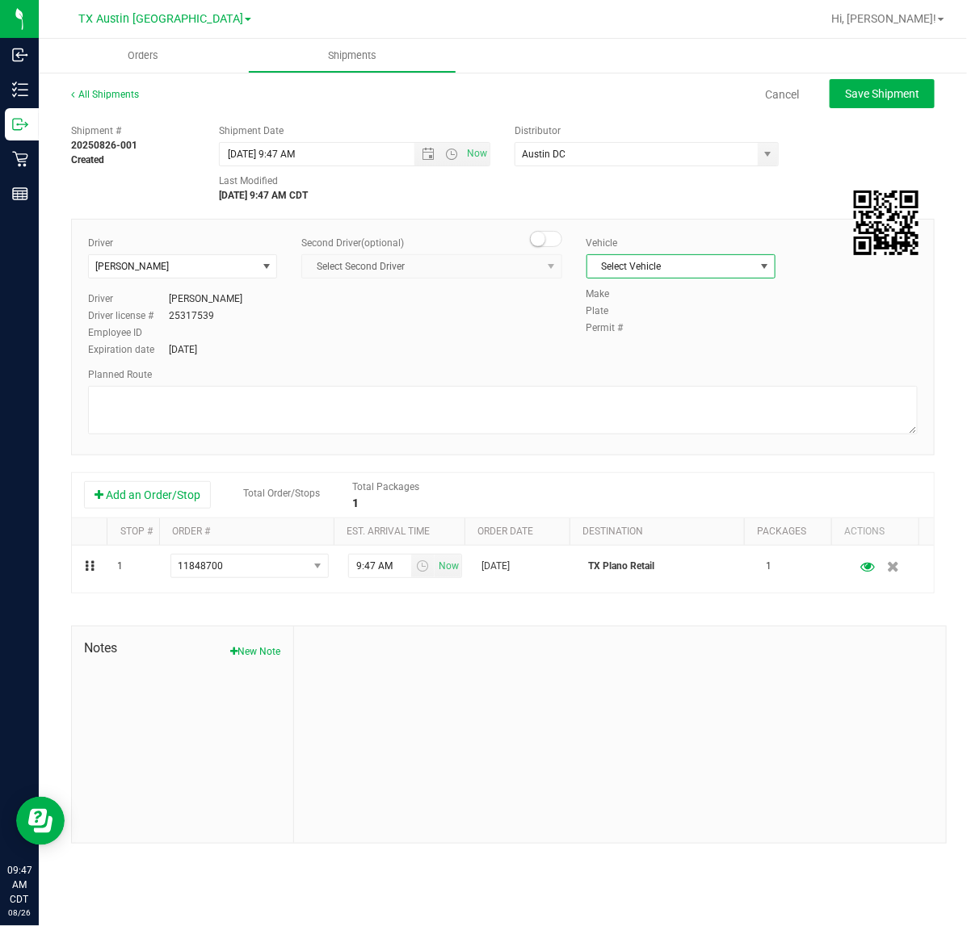
click at [713, 269] on span "Select Vehicle" at bounding box center [670, 266] width 167 height 23
click at [678, 502] on li "NO VEHICLE" at bounding box center [680, 492] width 187 height 24
click at [888, 99] on span "Save Shipment" at bounding box center [882, 93] width 74 height 13
type input "[DATE] 2:47 PM"
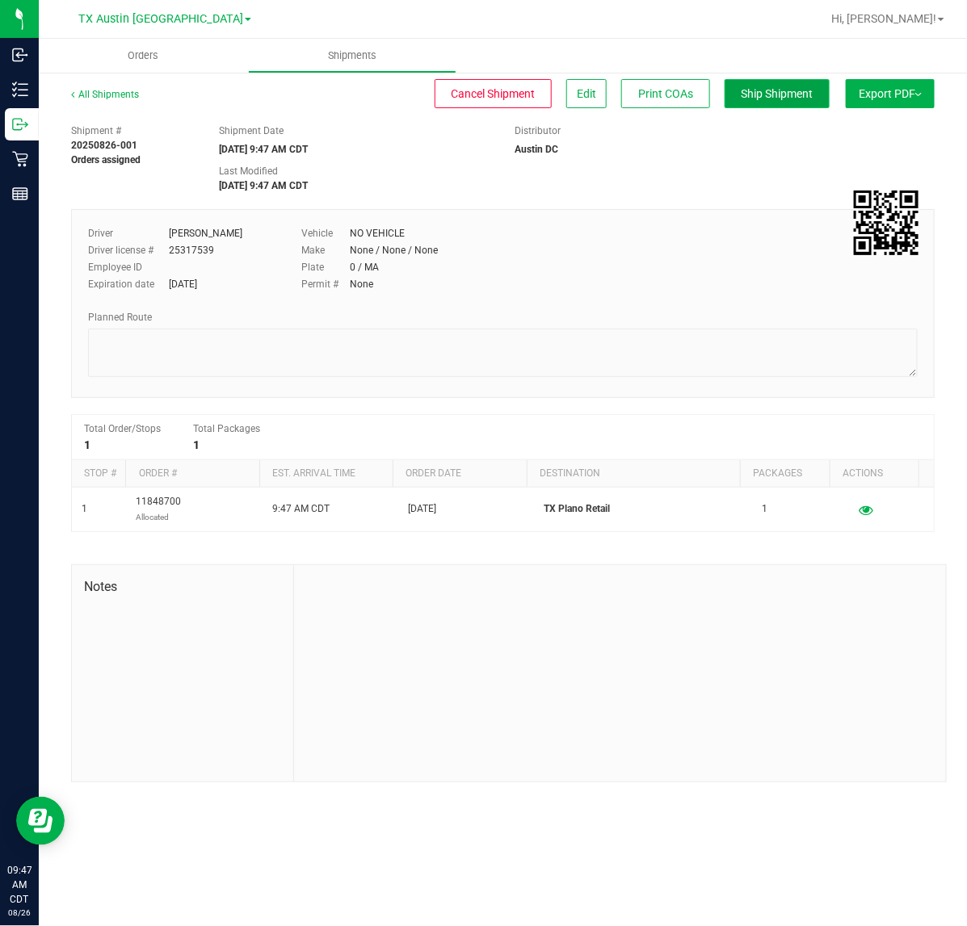
click at [741, 95] on span "Ship Shipment" at bounding box center [777, 93] width 72 height 13
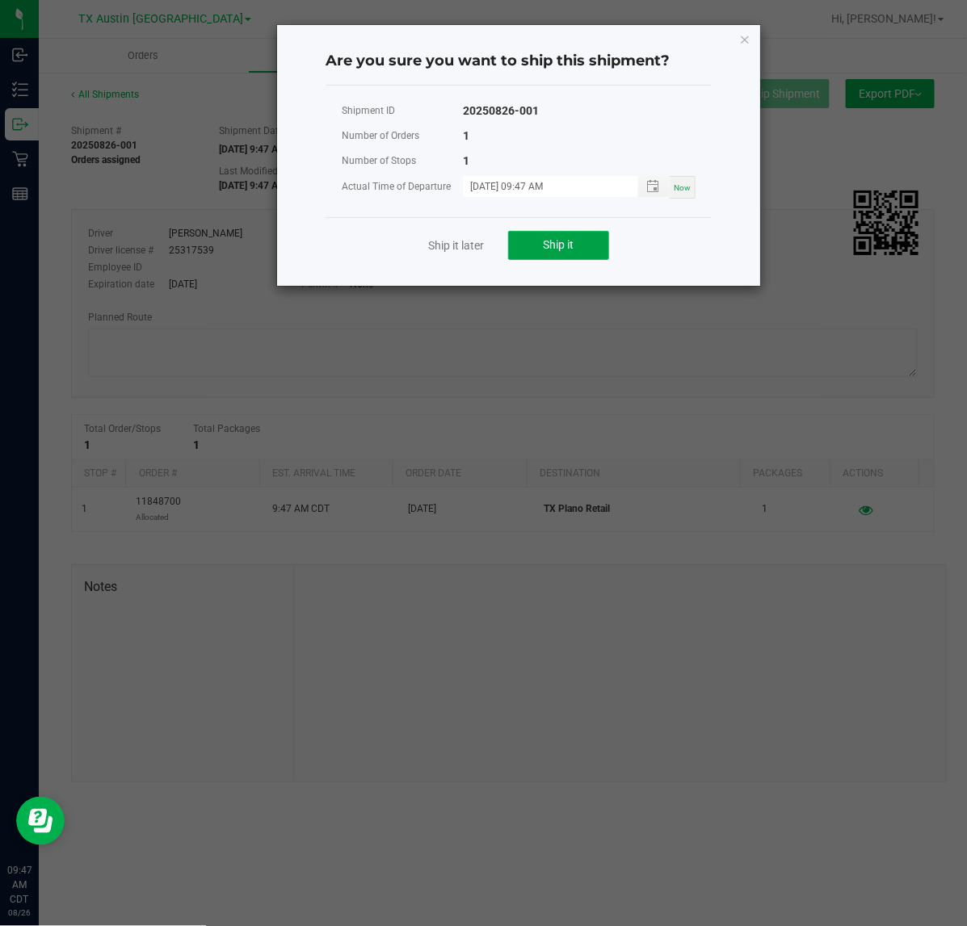
click at [566, 240] on span "Ship it" at bounding box center [559, 244] width 31 height 13
